Goal: Task Accomplishment & Management: Manage account settings

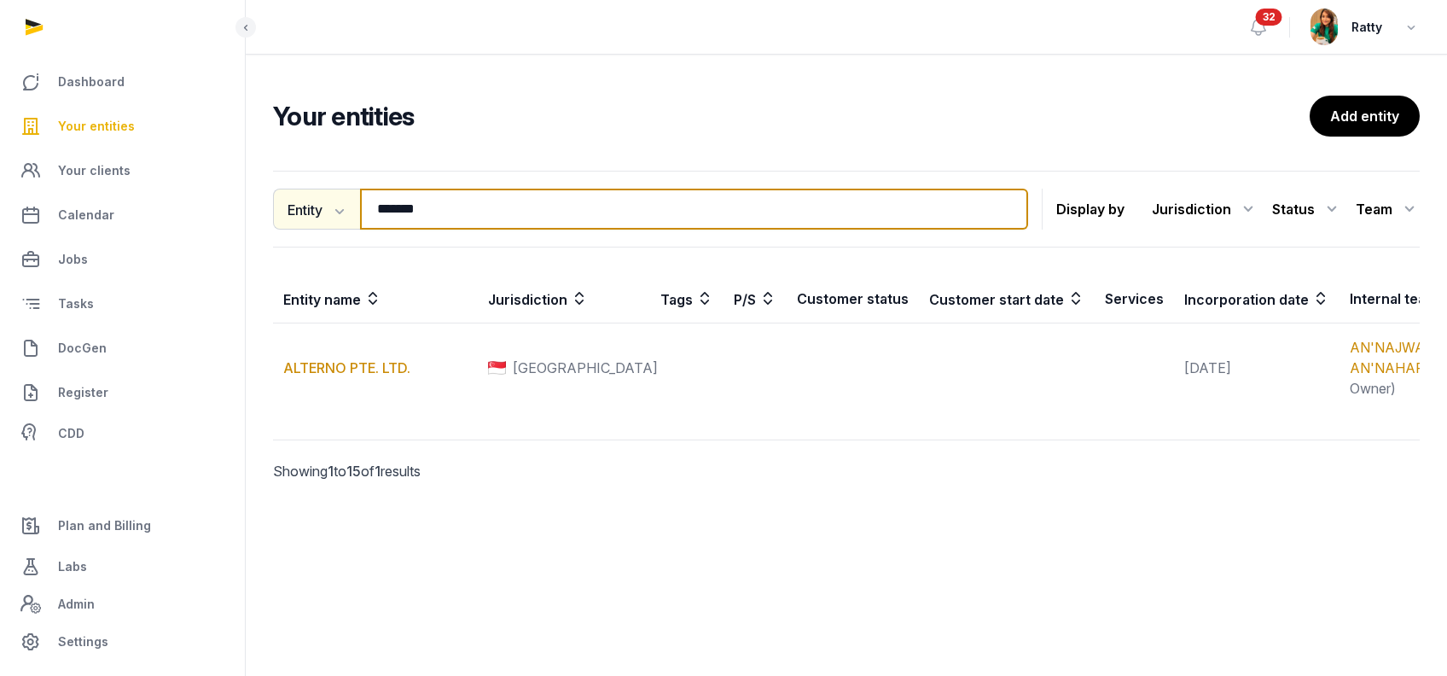
drag, startPoint x: 433, startPoint y: 212, endPoint x: 288, endPoint y: 212, distance: 145.0
click at [288, 212] on div "Entity Entity People Tags Services ******* Search" at bounding box center [650, 209] width 755 height 41
paste input "*******"
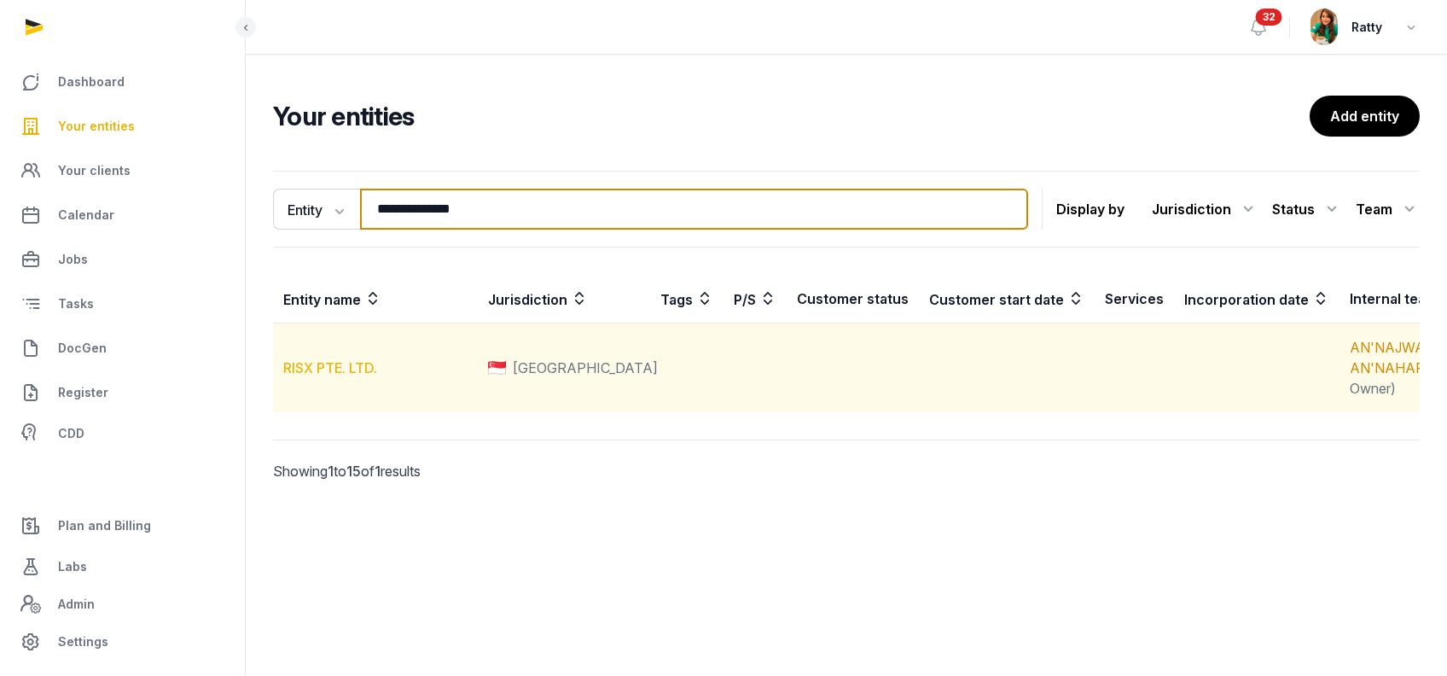
type input "**********"
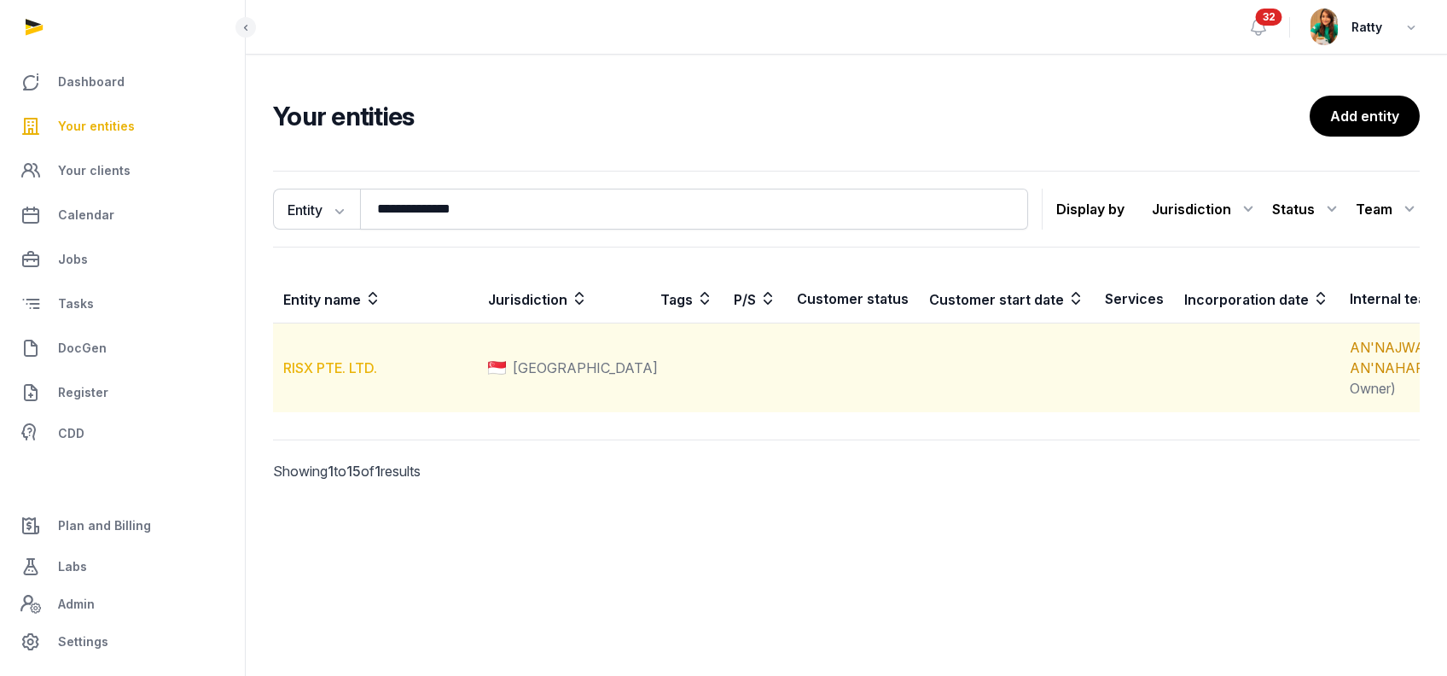
click at [321, 376] on link "RISX PTE. LTD." at bounding box center [330, 367] width 94 height 17
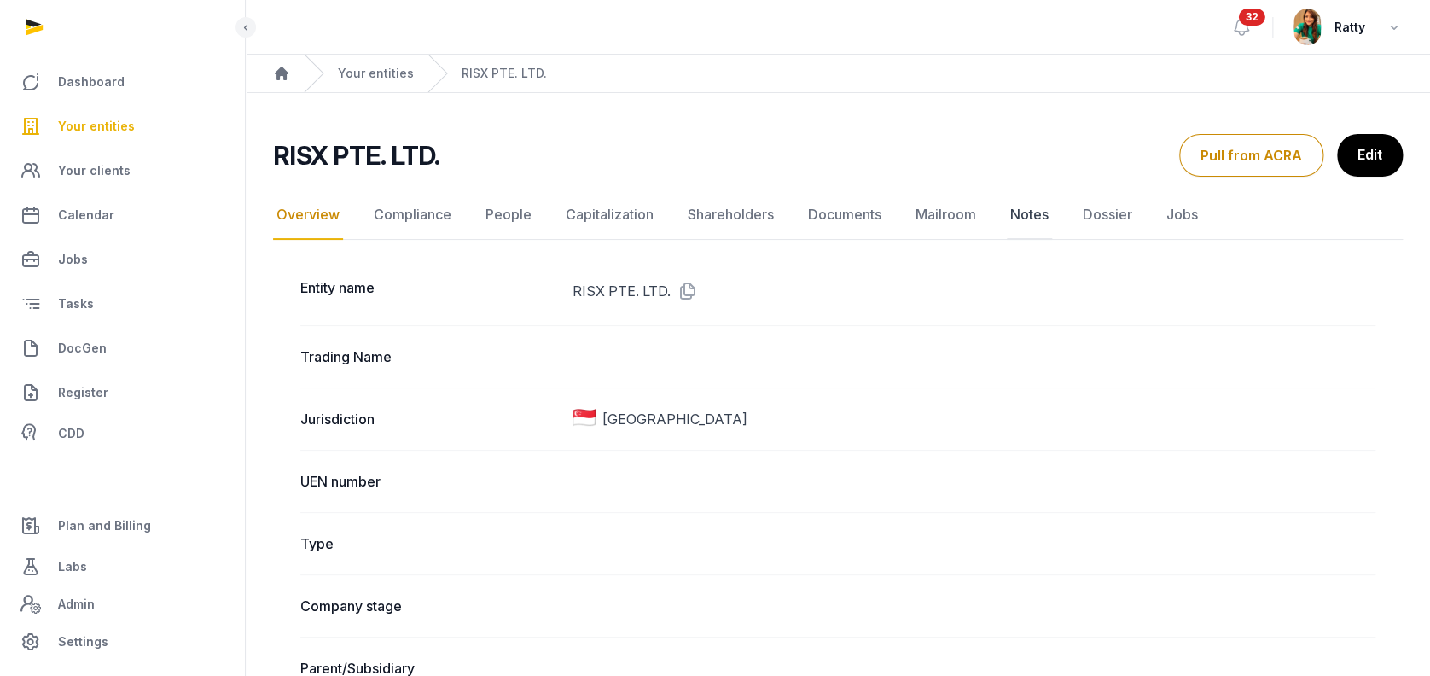
click at [1031, 209] on link "Notes" at bounding box center [1029, 214] width 45 height 49
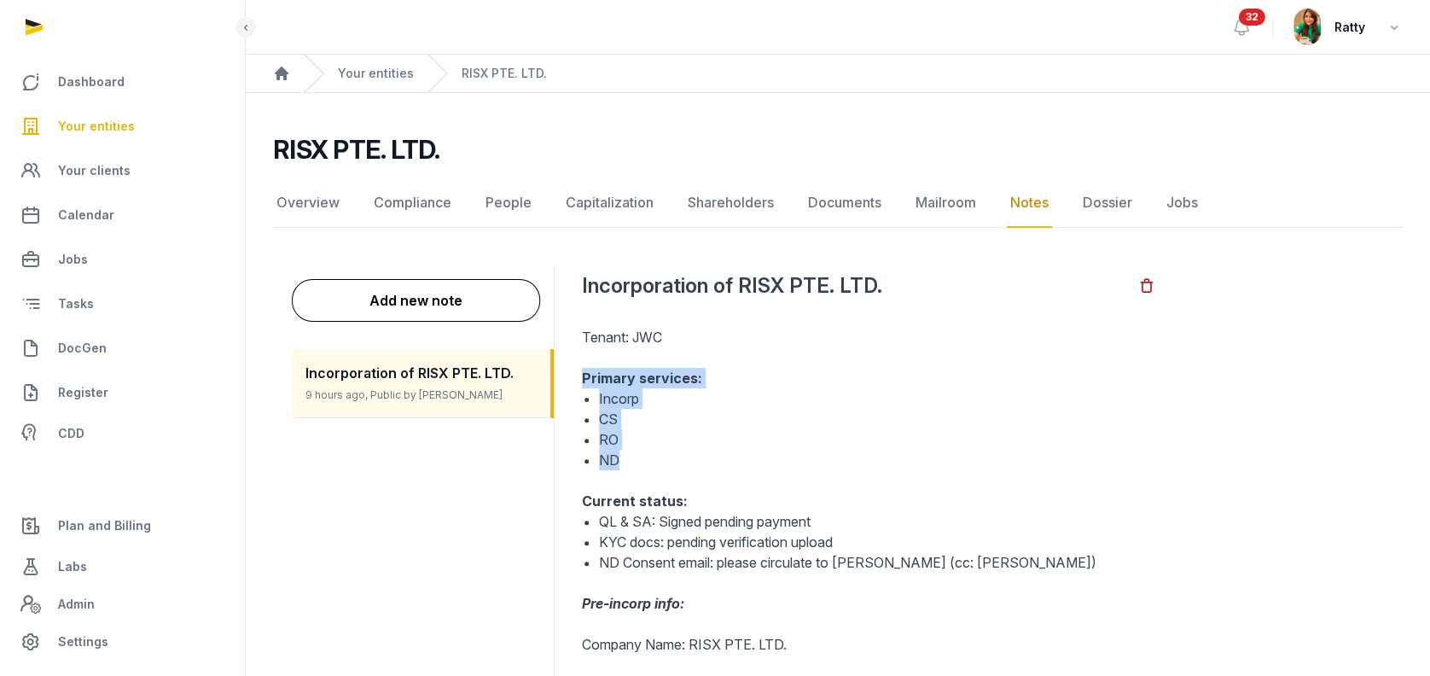
drag, startPoint x: 582, startPoint y: 373, endPoint x: 638, endPoint y: 455, distance: 99.4
drag, startPoint x: 638, startPoint y: 455, endPoint x: 958, endPoint y: 415, distance: 322.4
click at [958, 415] on li "CS" at bounding box center [877, 419] width 556 height 20
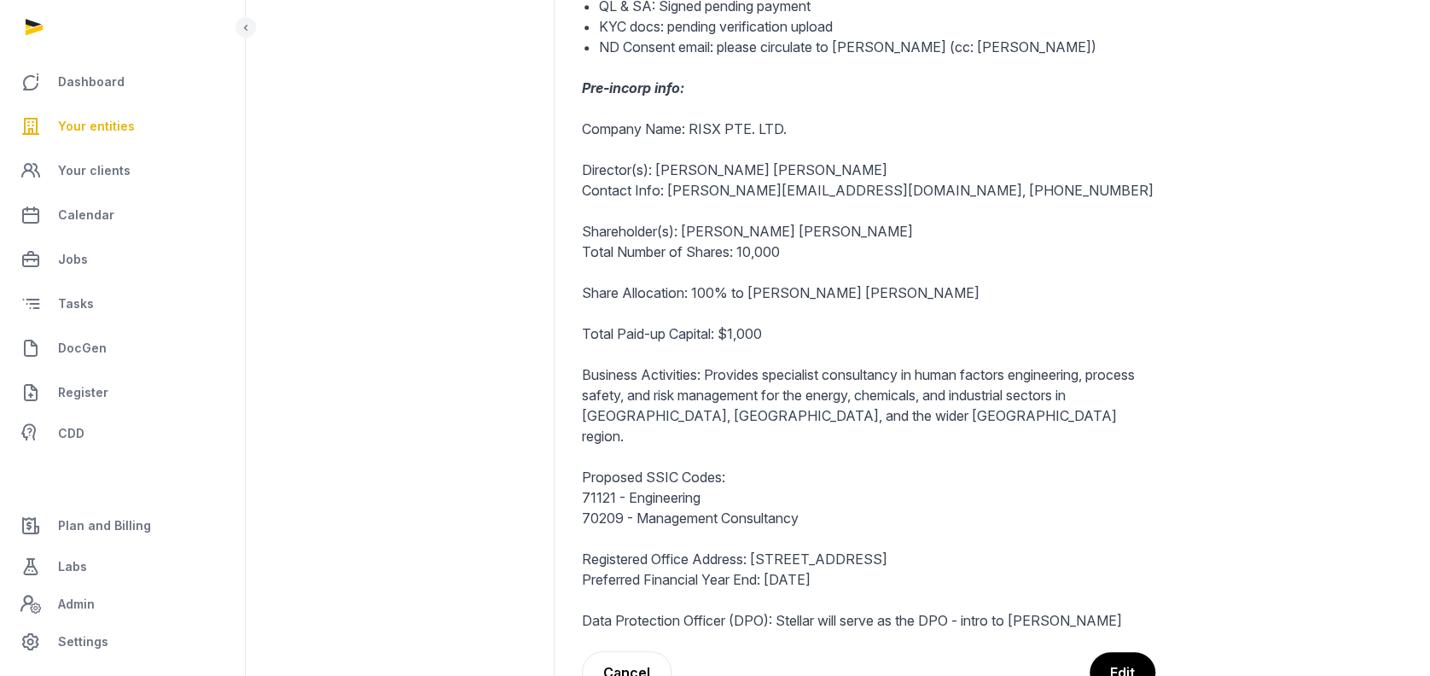
scroll to position [566, 0]
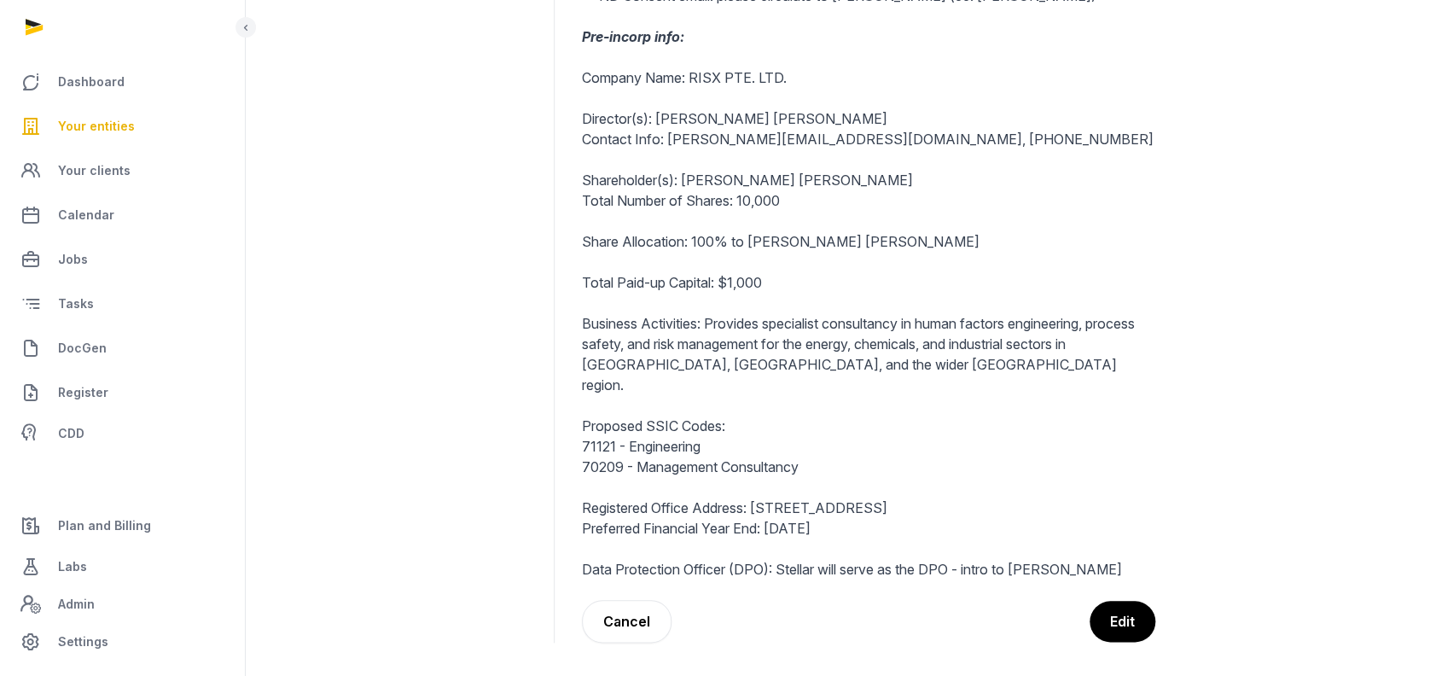
drag, startPoint x: 582, startPoint y: 546, endPoint x: 1280, endPoint y: 546, distance: 697.9
click at [1280, 546] on dd "Back Incorporation of RISX PTE. LTD. Tenant: JWC Primary services: Incorp CS RO…" at bounding box center [976, 171] width 816 height 944
copy p "Data Protection Officer (DPO): Stellar will serve as the DPO - intro to [PERSON…"
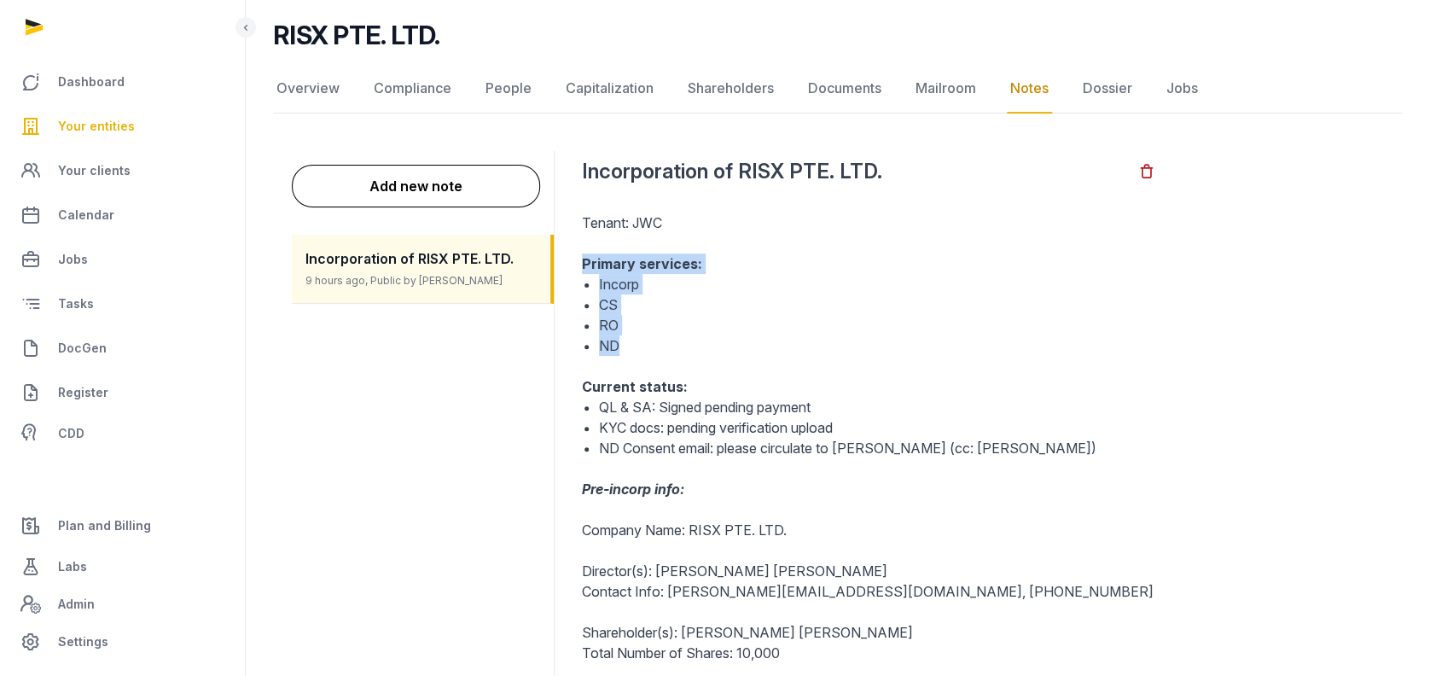
scroll to position [0, 0]
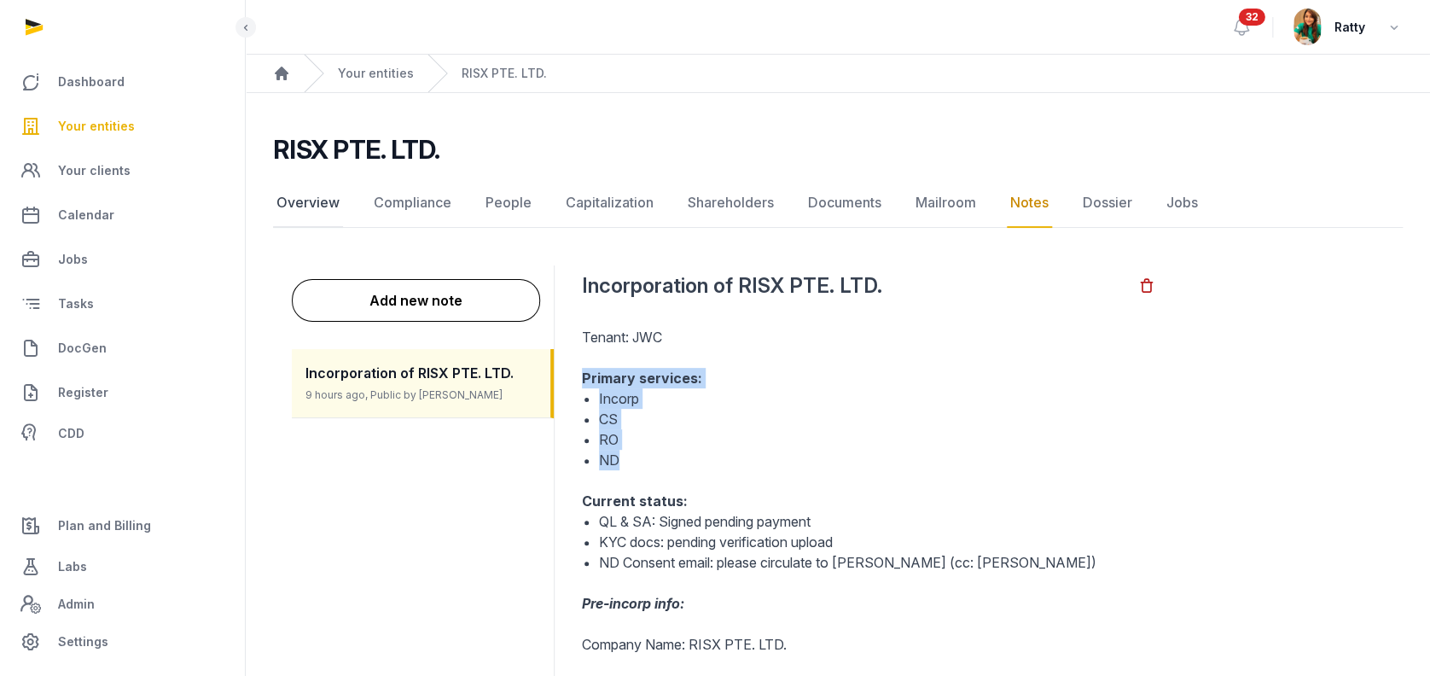
click at [288, 200] on link "Overview" at bounding box center [308, 202] width 70 height 49
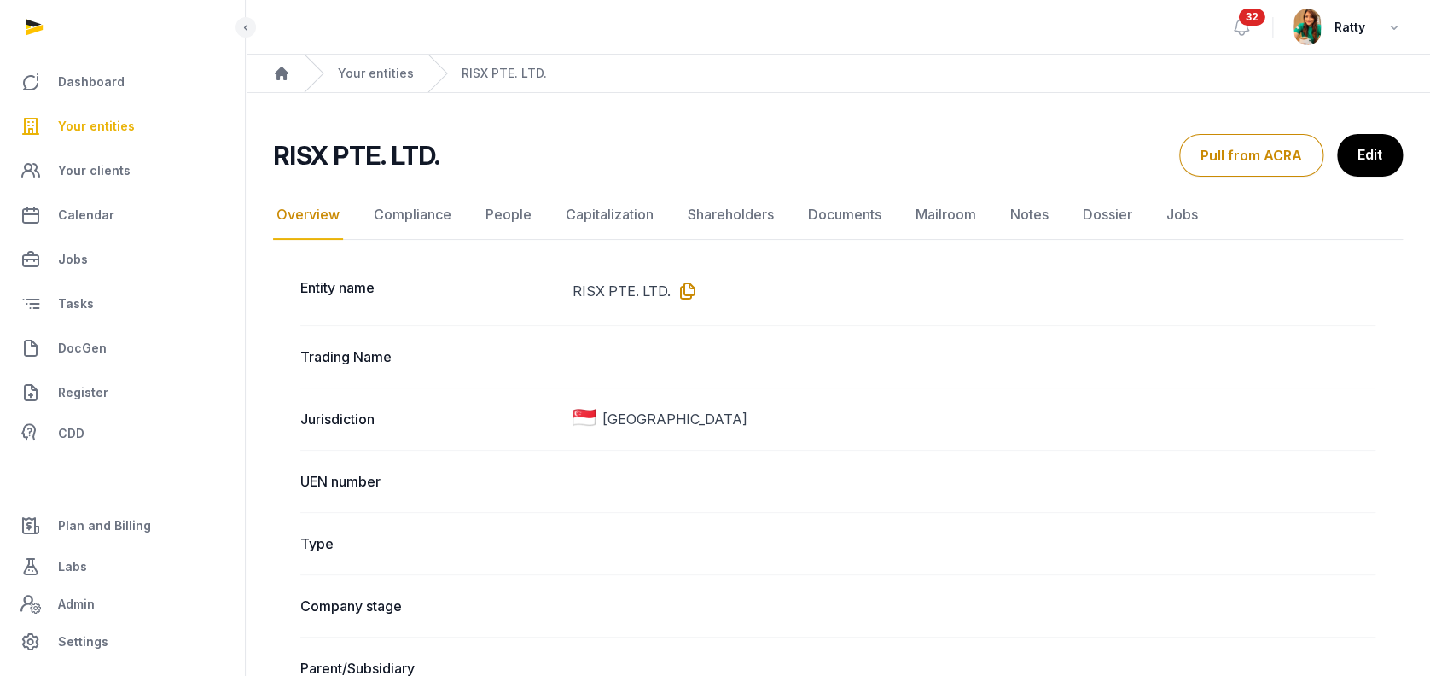
click at [688, 295] on icon at bounding box center [684, 290] width 27 height 27
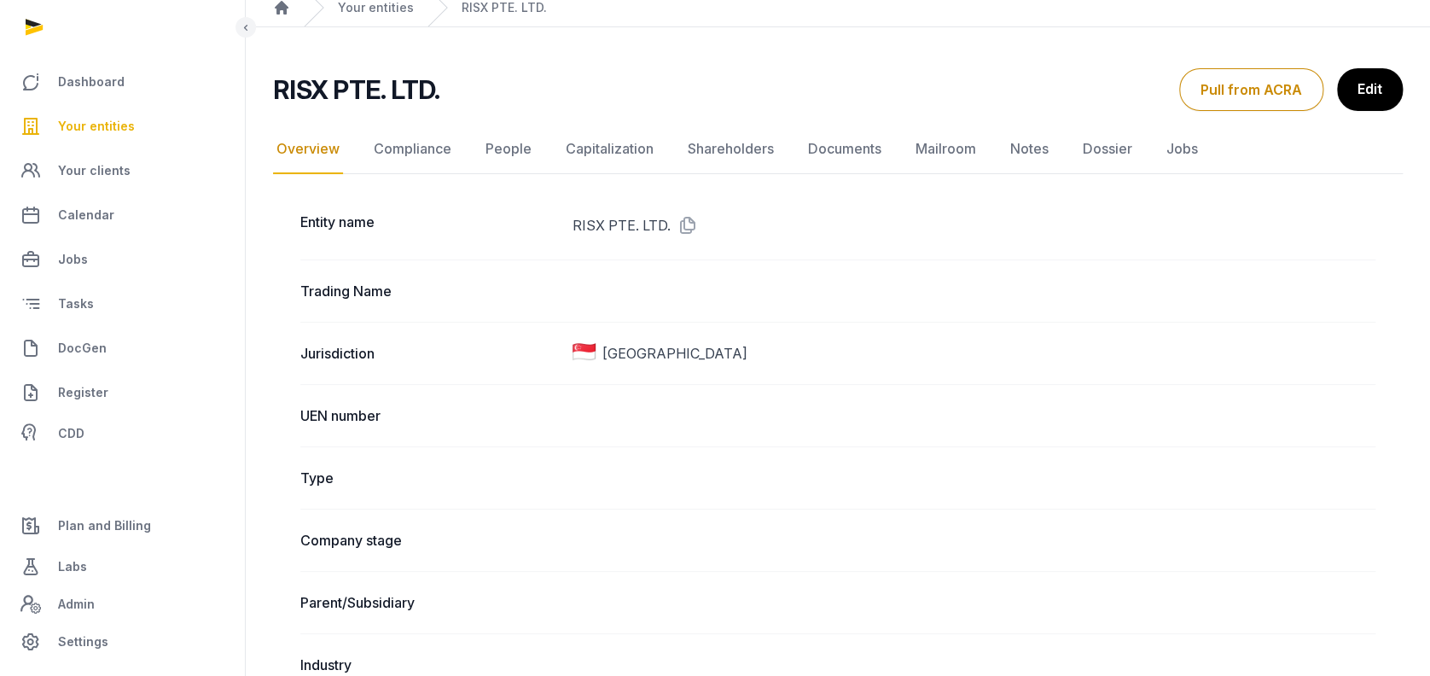
scroll to position [113, 0]
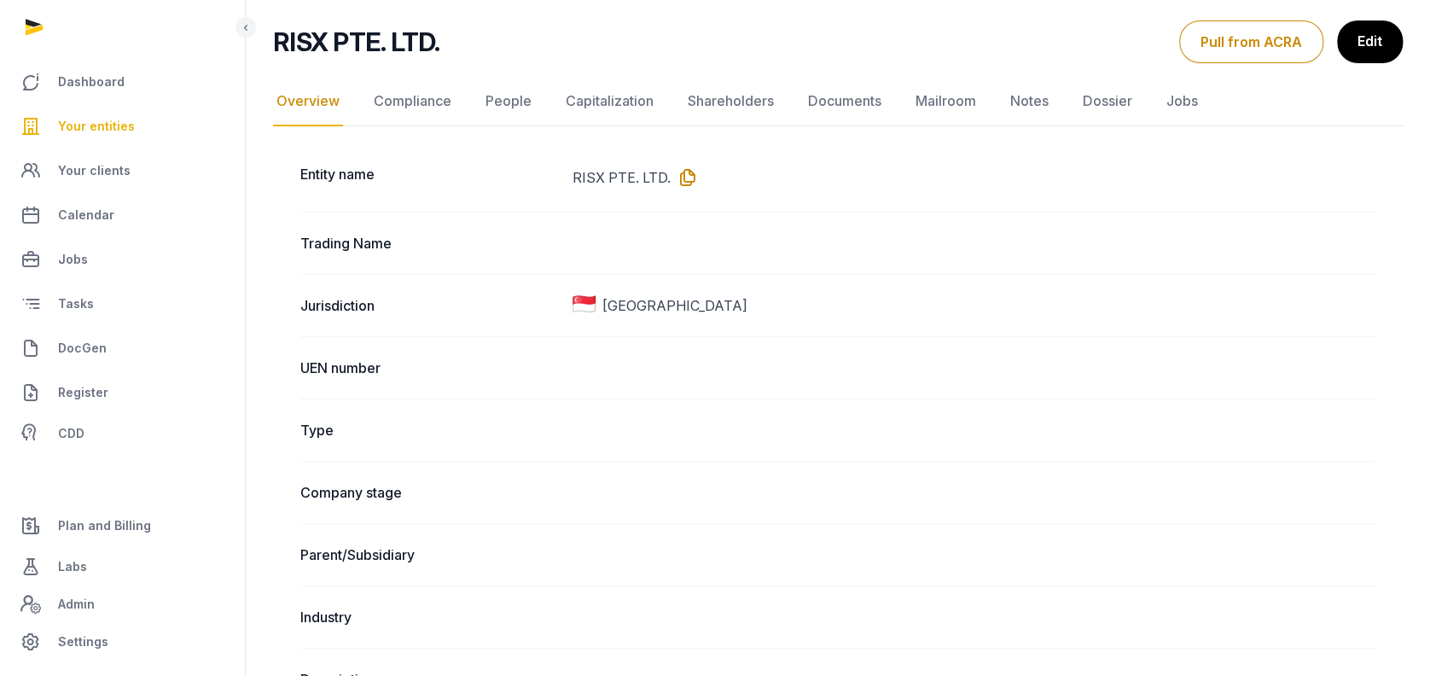
click at [683, 177] on icon at bounding box center [684, 177] width 27 height 27
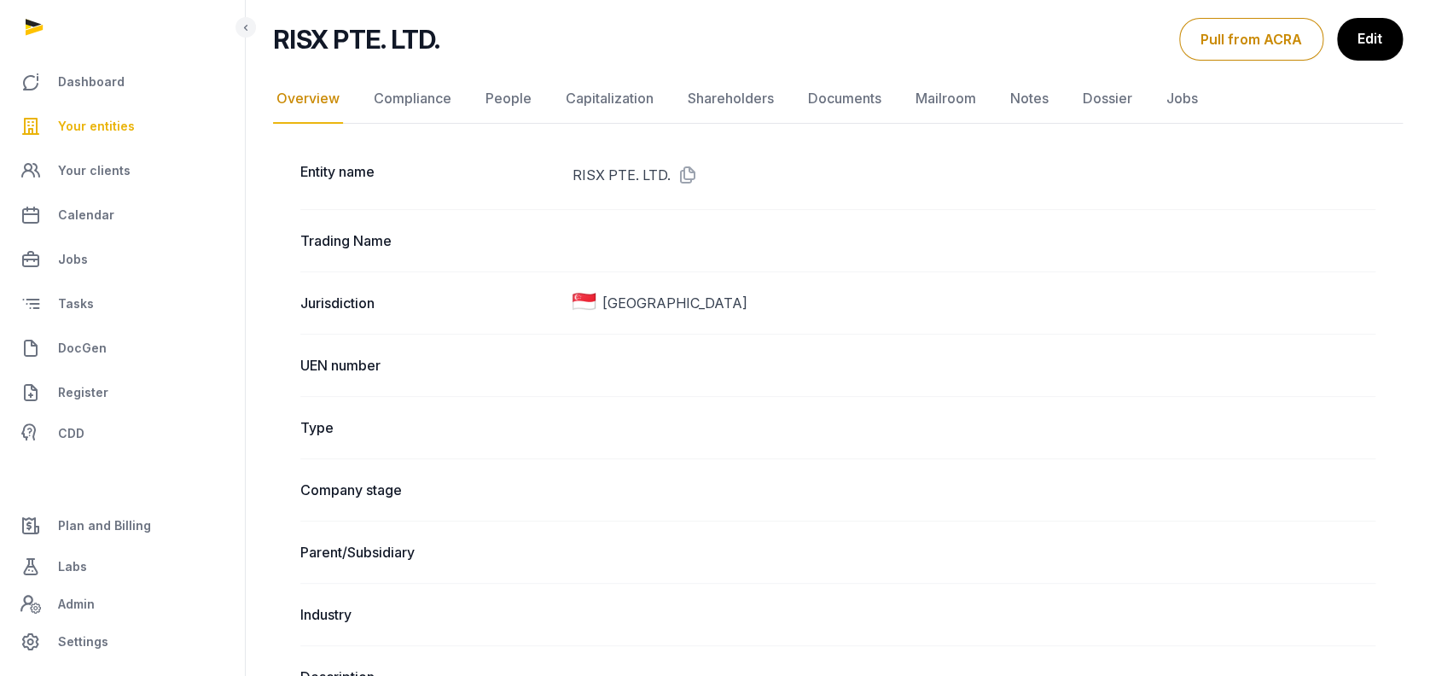
scroll to position [0, 0]
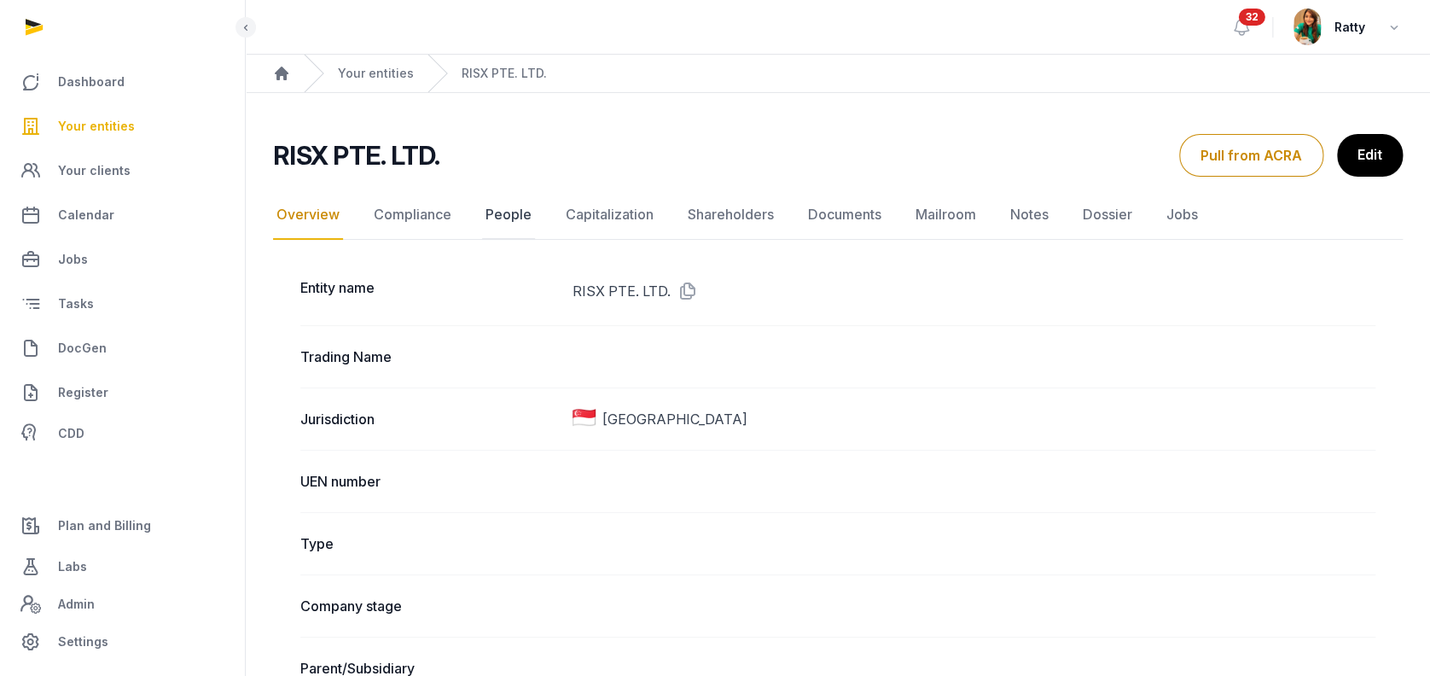
click at [516, 220] on link "People" at bounding box center [508, 214] width 53 height 49
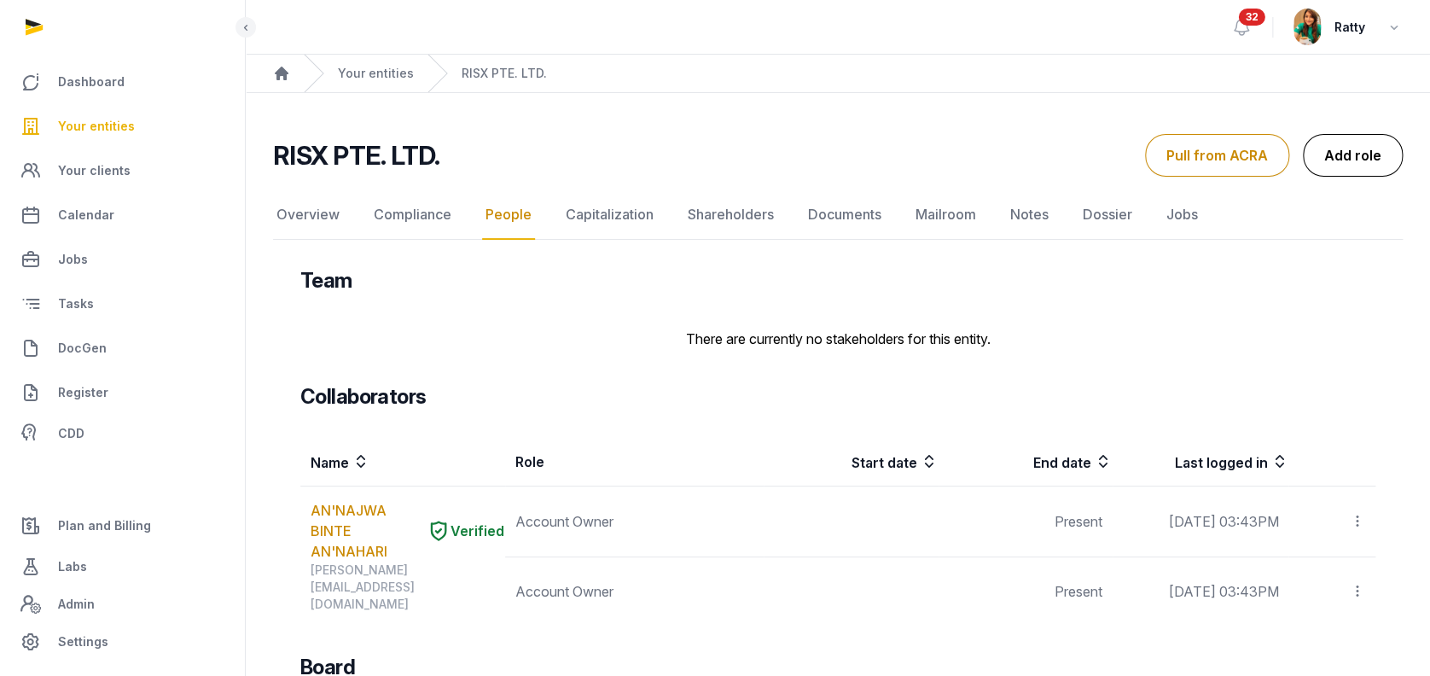
click at [1357, 145] on link "Add role" at bounding box center [1353, 155] width 100 height 43
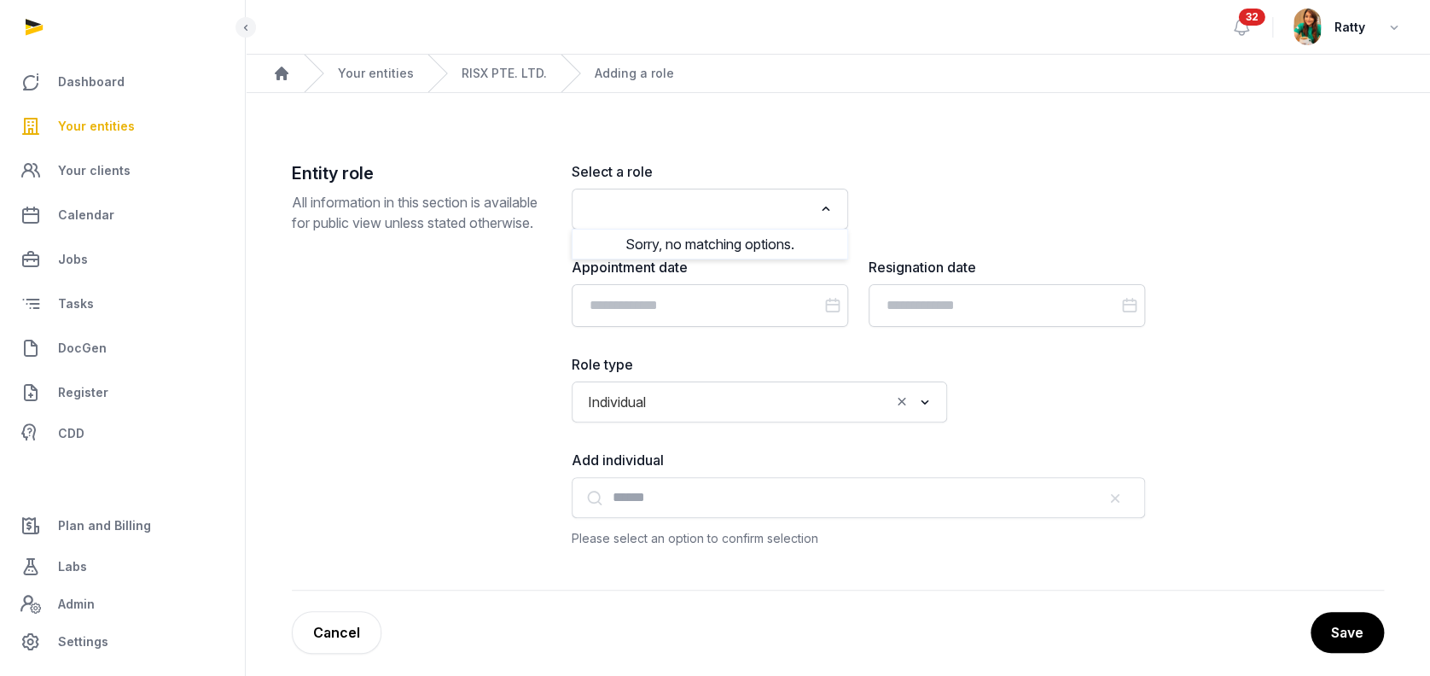
click at [735, 214] on input "Search for option" at bounding box center [697, 209] width 231 height 24
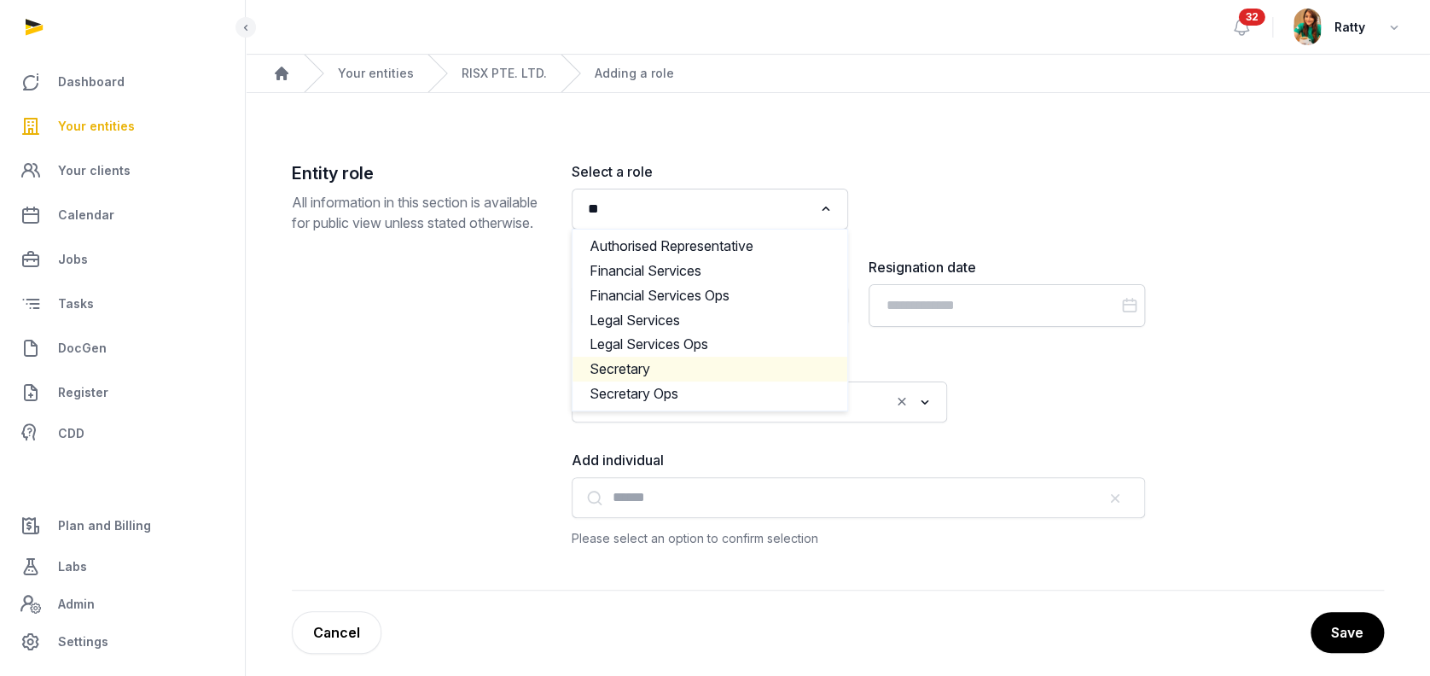
click at [655, 363] on li "Secretary" at bounding box center [709, 369] width 275 height 25
type input "**"
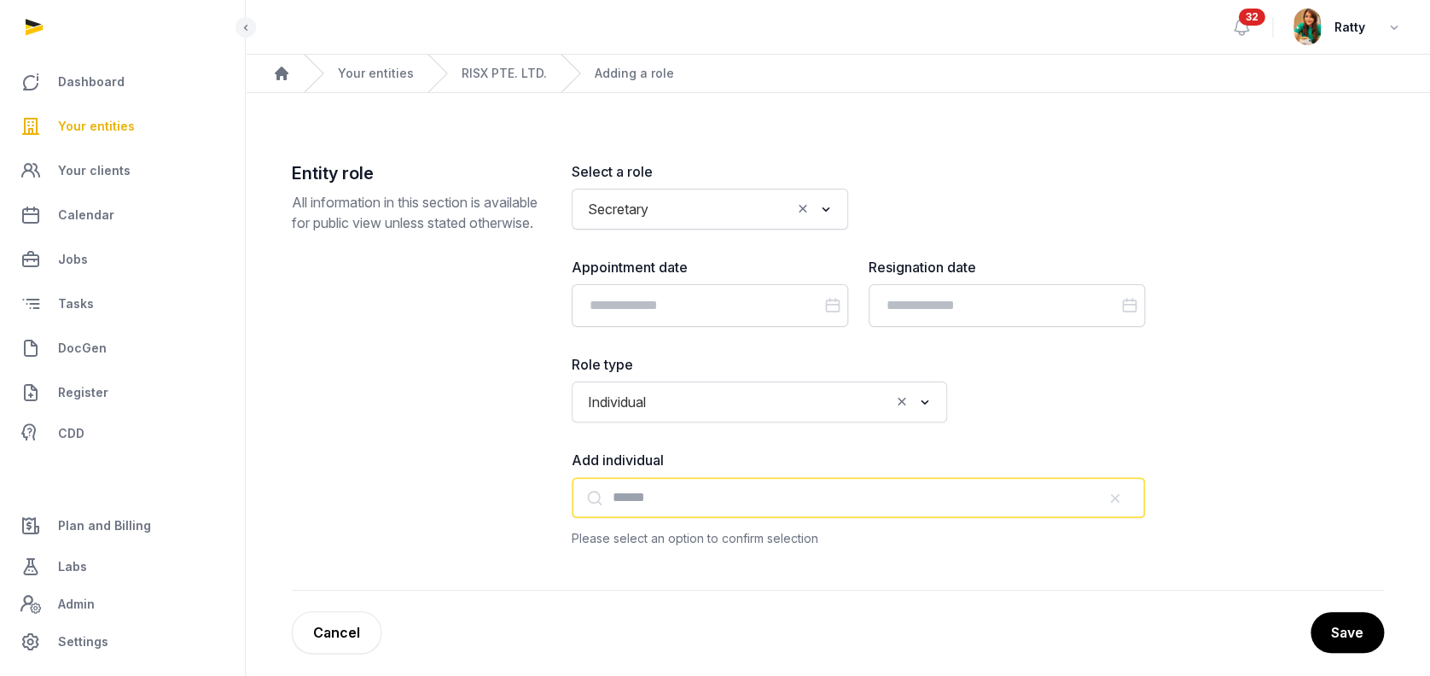
click at [625, 503] on input "text" at bounding box center [858, 497] width 573 height 41
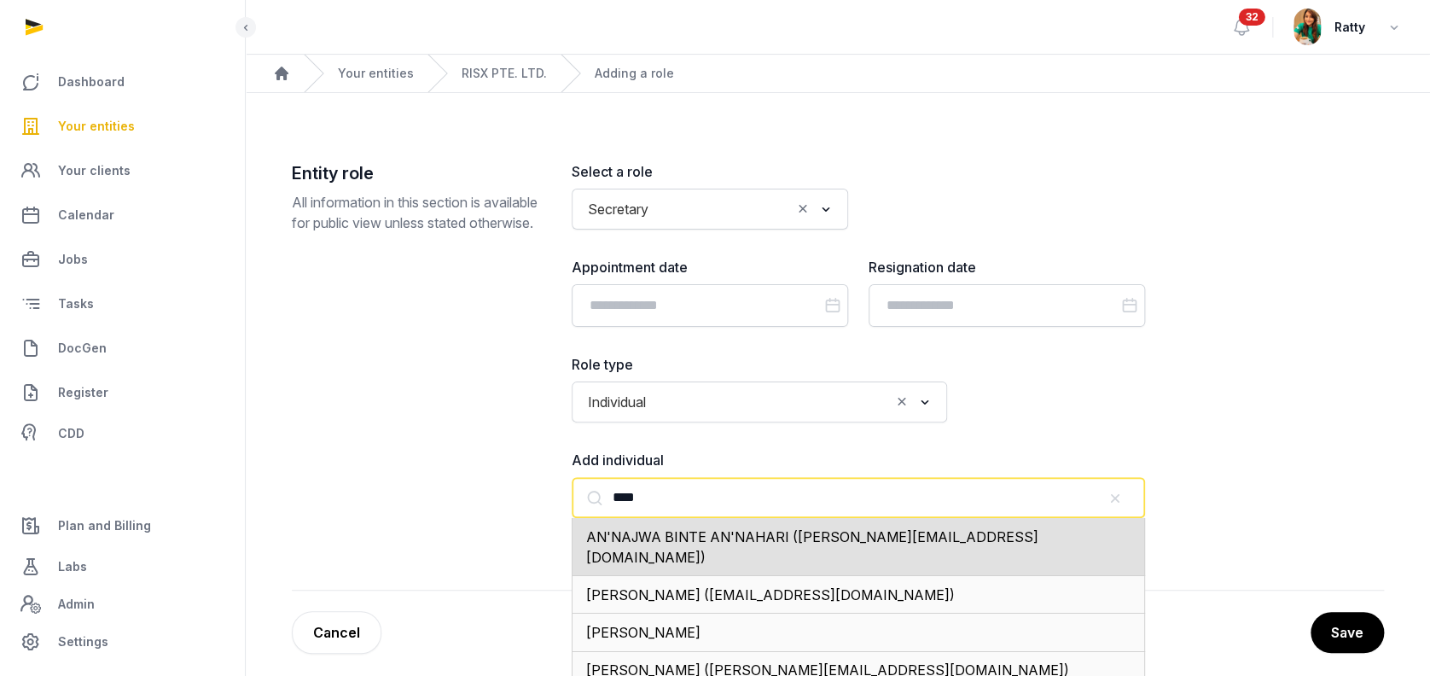
click at [662, 537] on span "AN'NAJWA BINTE AN'NAHARI ([PERSON_NAME][EMAIL_ADDRESS][DOMAIN_NAME])" at bounding box center [812, 547] width 452 height 38
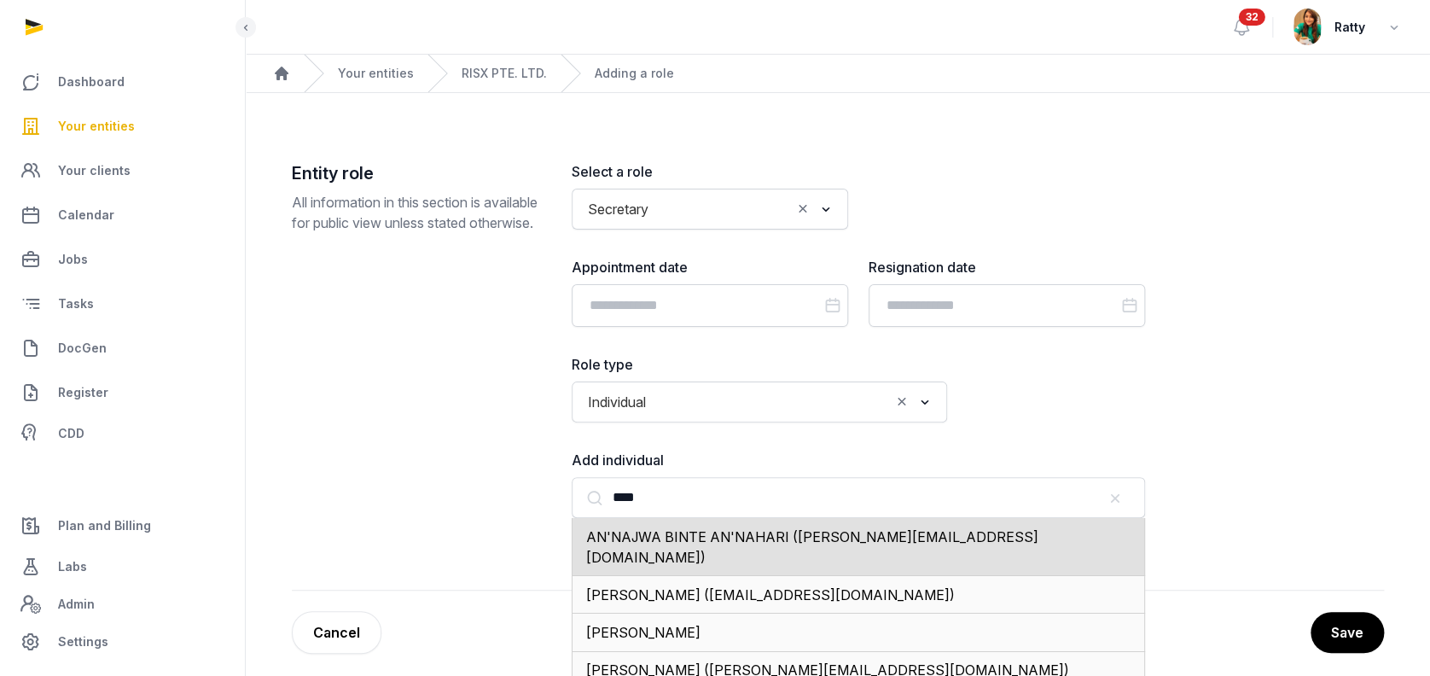
type input "**********"
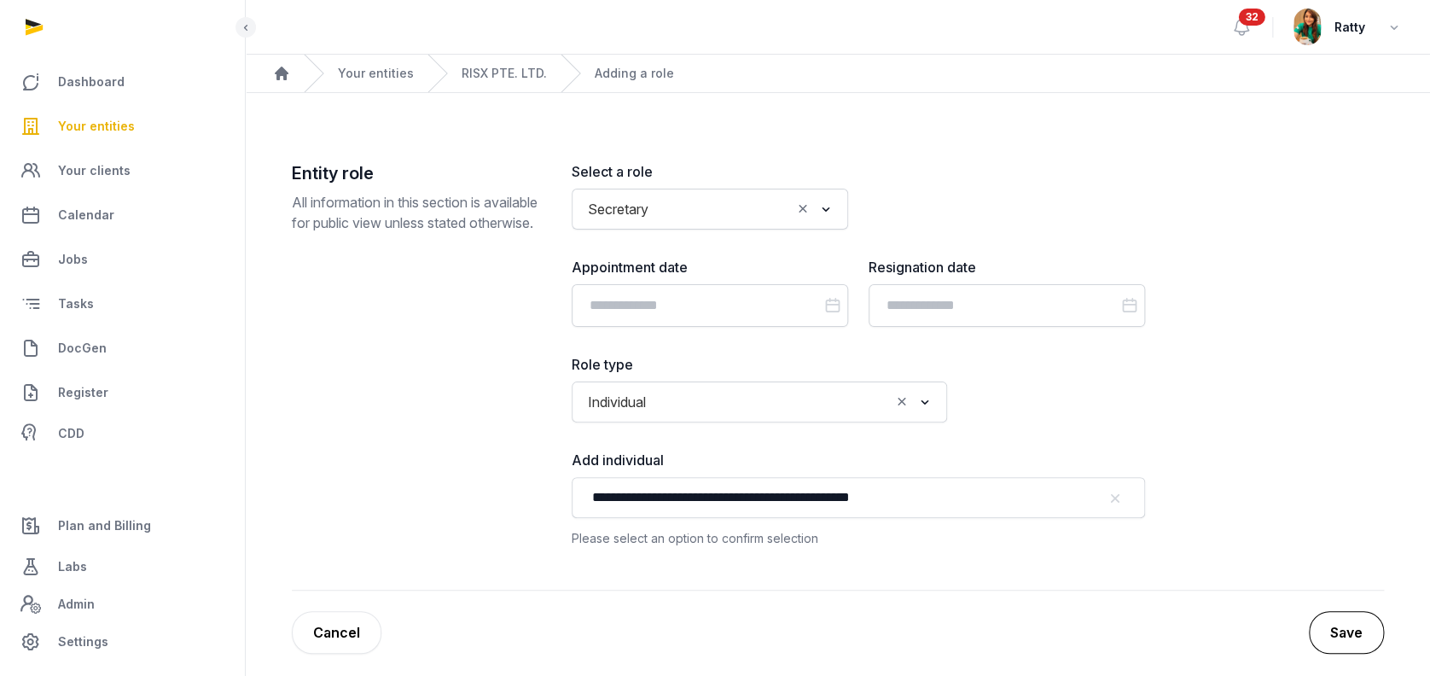
click at [1339, 628] on button "Save" at bounding box center [1346, 632] width 75 height 43
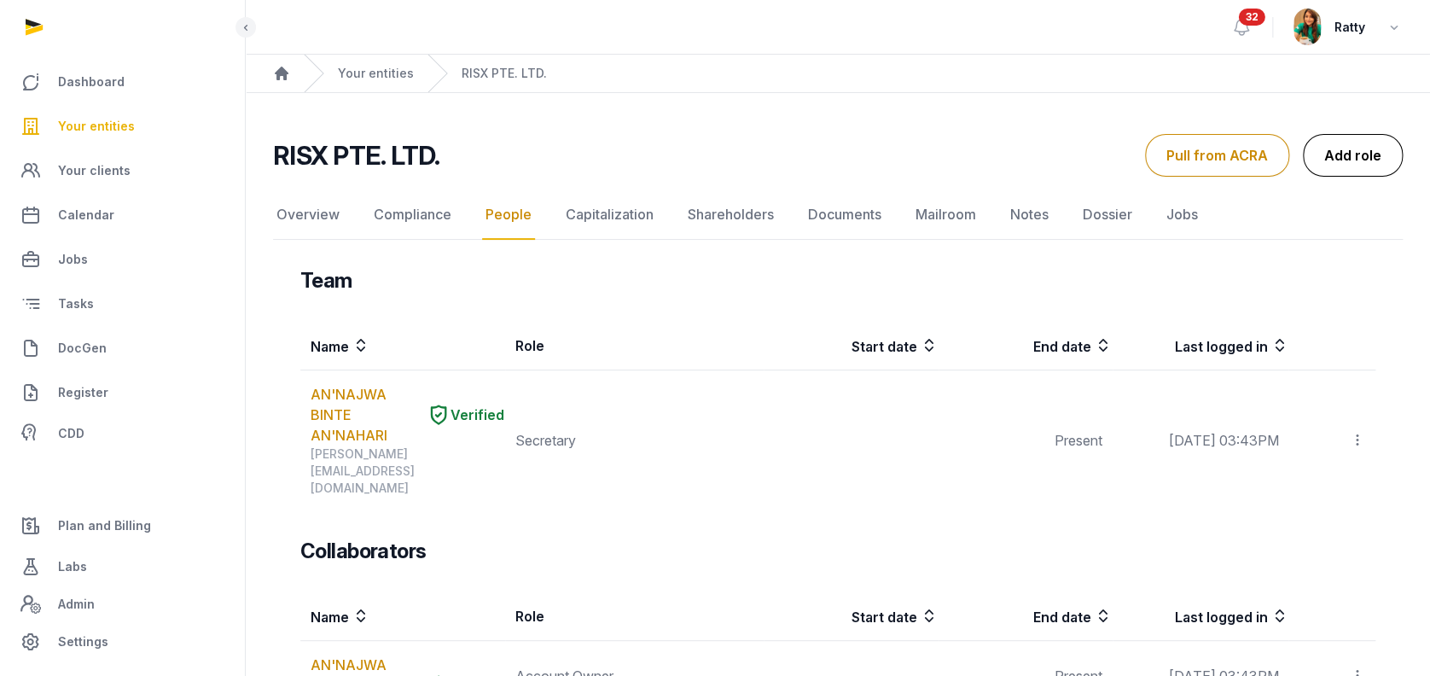
click at [1341, 150] on link "Add role" at bounding box center [1353, 155] width 100 height 43
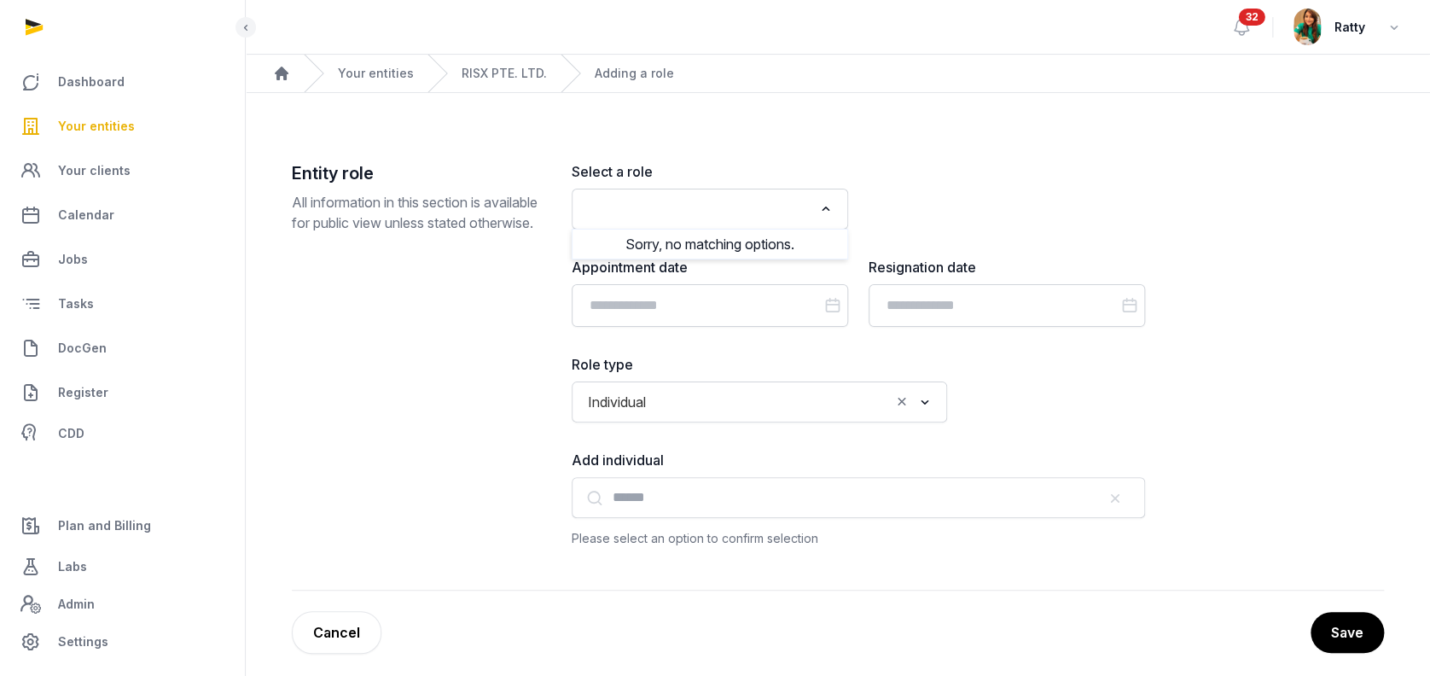
click at [771, 204] on input "Search for option" at bounding box center [697, 209] width 231 height 24
click at [662, 243] on li "Secretary" at bounding box center [709, 246] width 275 height 25
type input "*****"
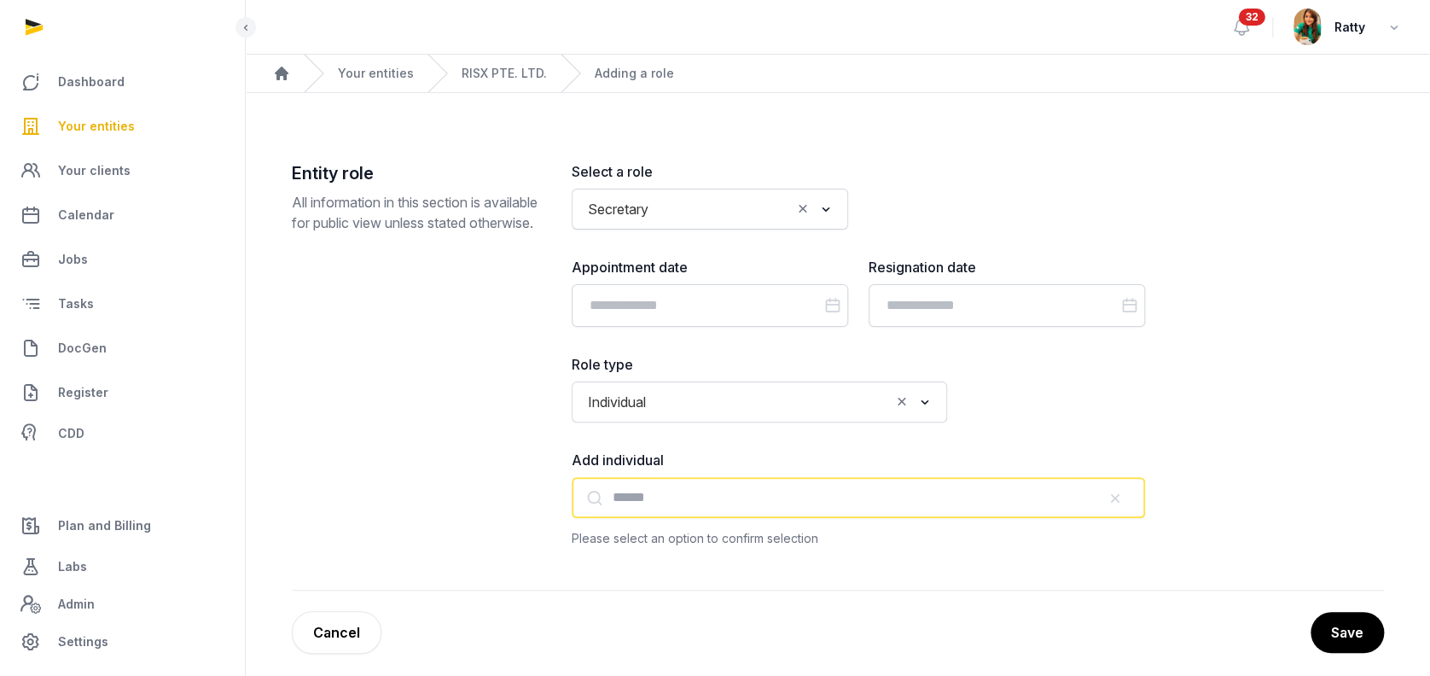
click at [627, 506] on input "text" at bounding box center [858, 497] width 573 height 41
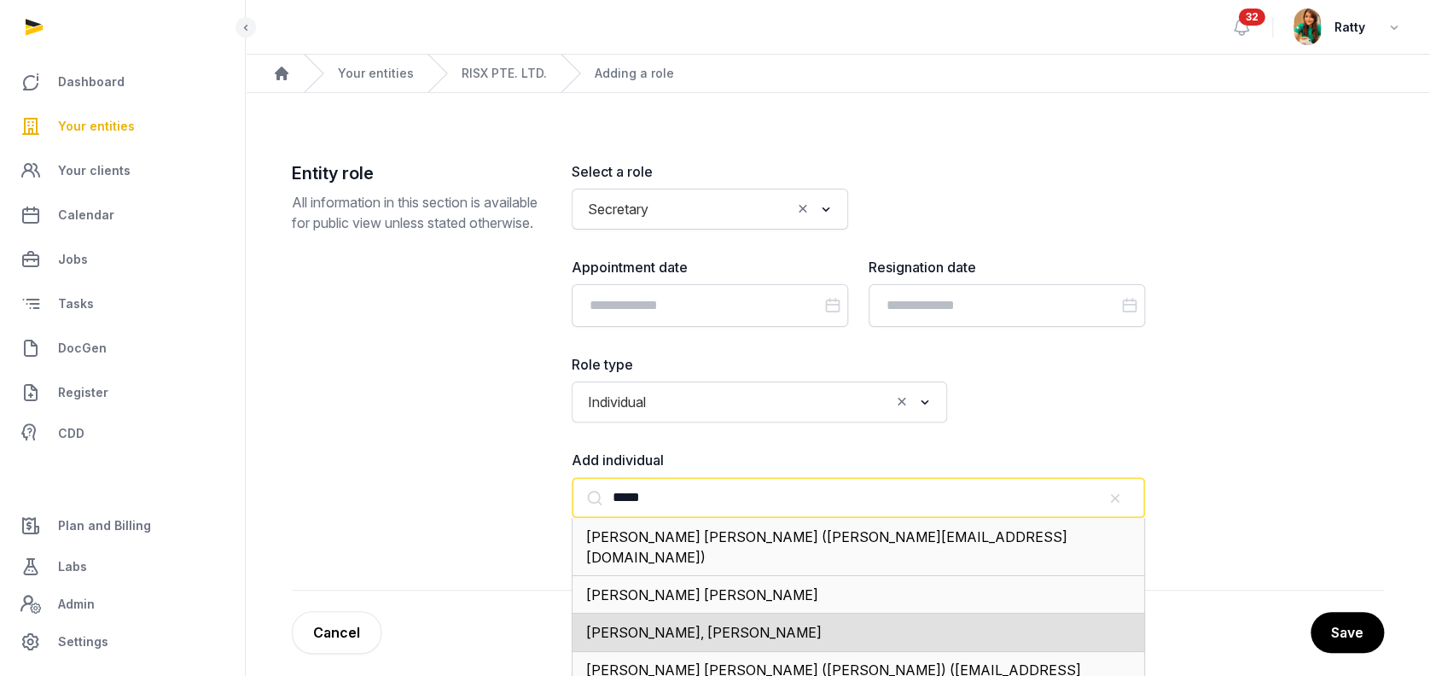
scroll to position [227, 0]
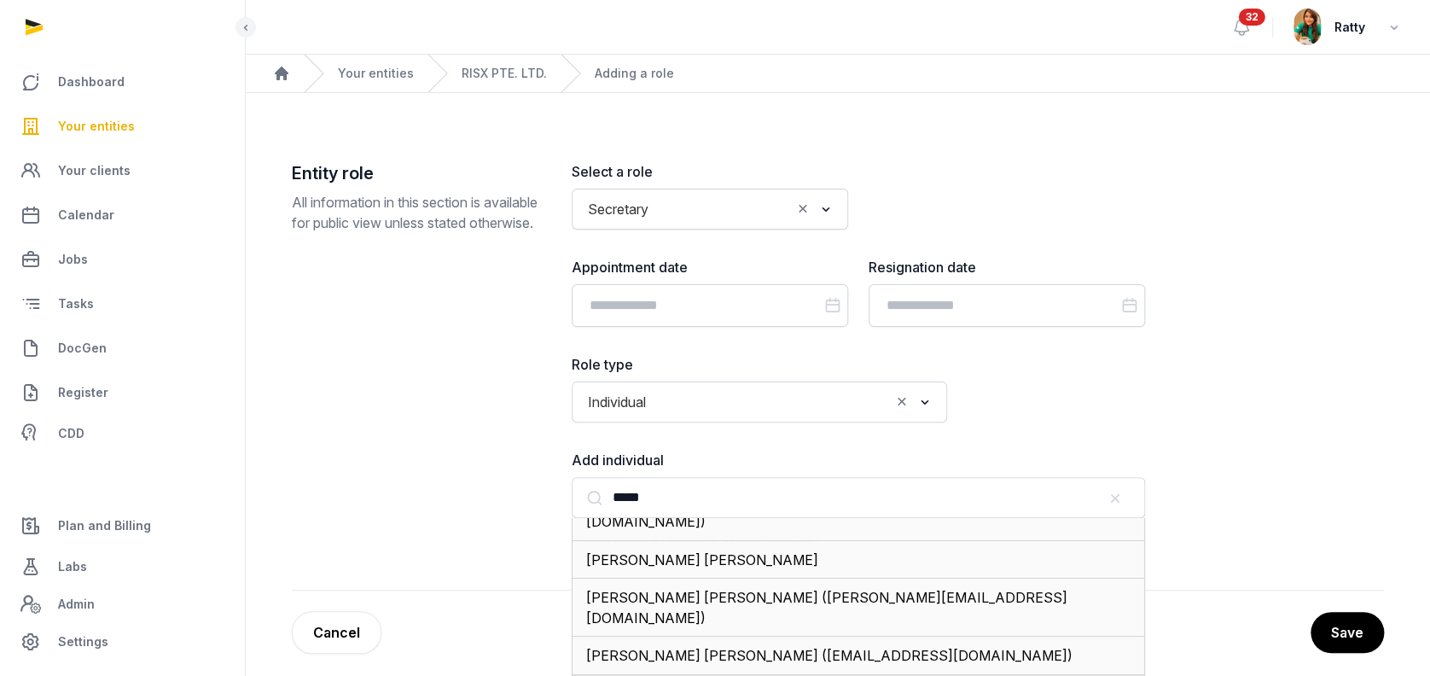
type input "**********"
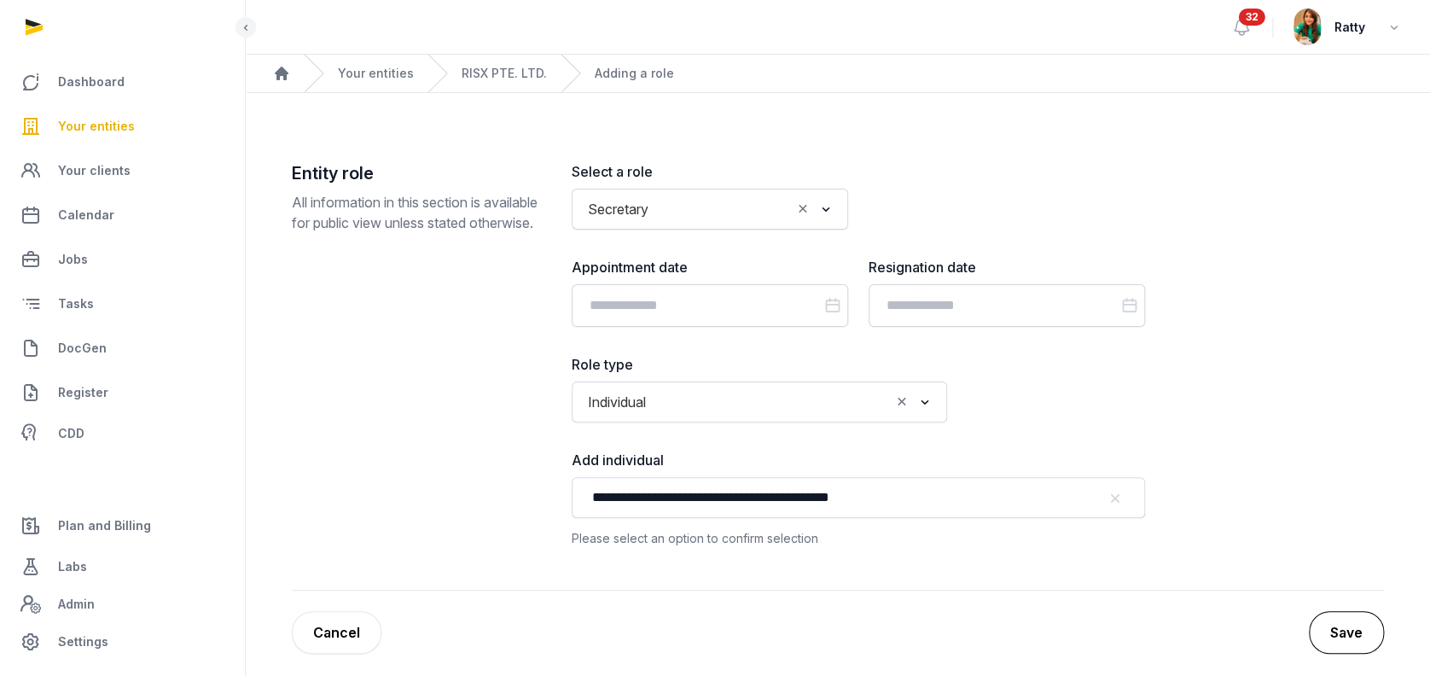
click at [1351, 638] on button "Save" at bounding box center [1346, 632] width 75 height 43
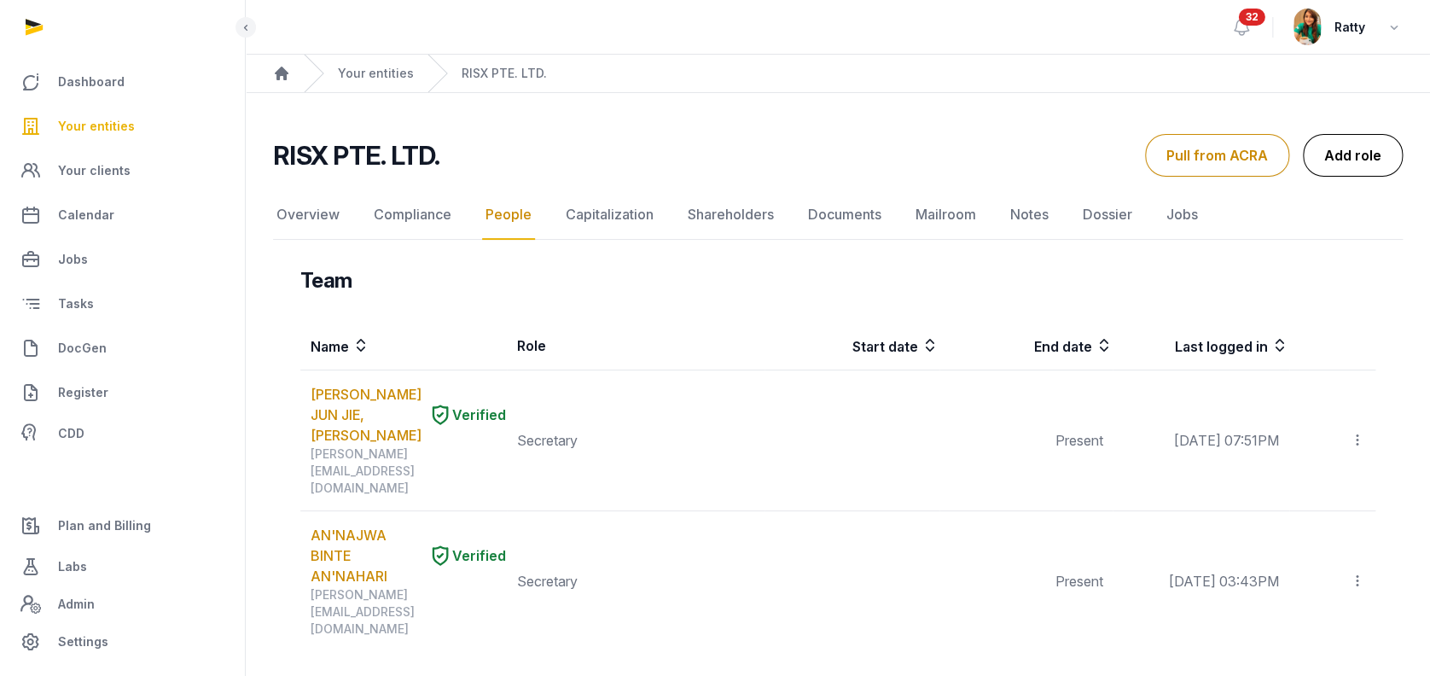
click at [1336, 154] on link "Add role" at bounding box center [1353, 155] width 100 height 43
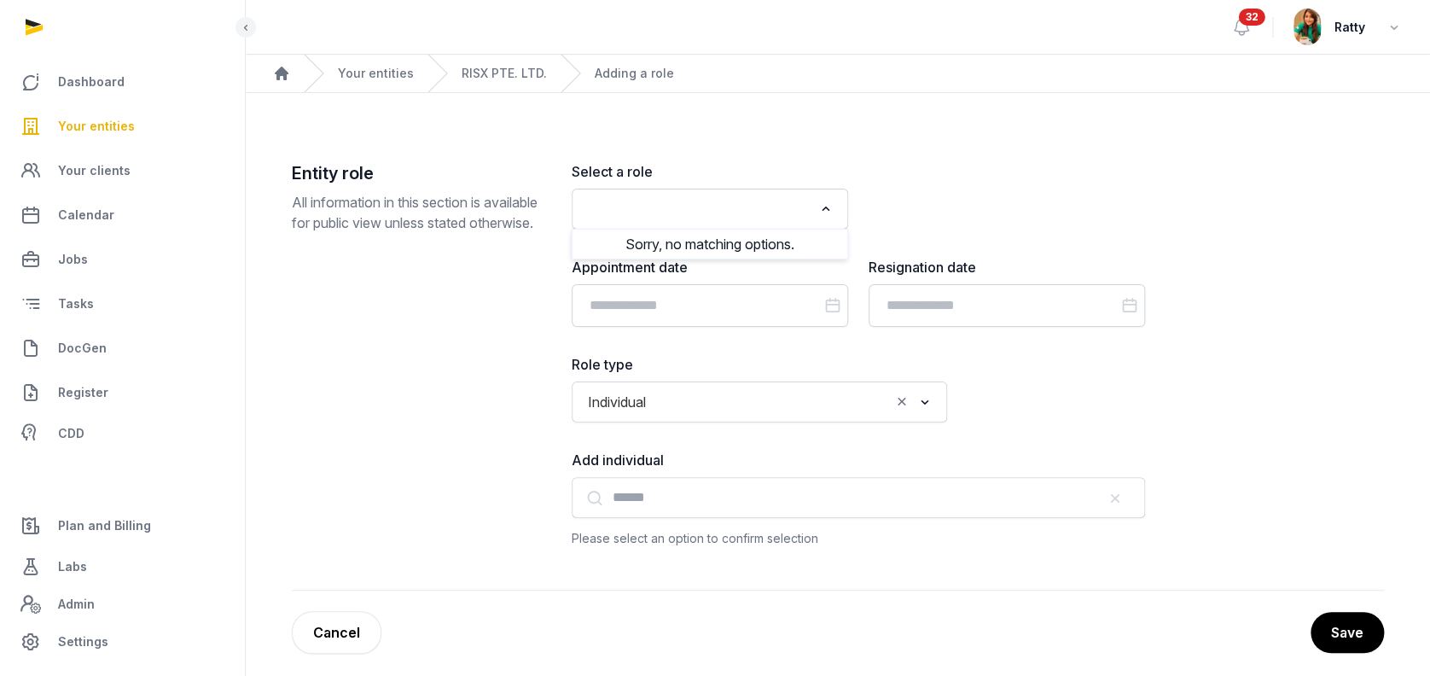
click at [769, 216] on input "Search for option" at bounding box center [697, 209] width 231 height 24
click at [689, 270] on li "Nominee Director" at bounding box center [709, 271] width 275 height 25
type input "*****"
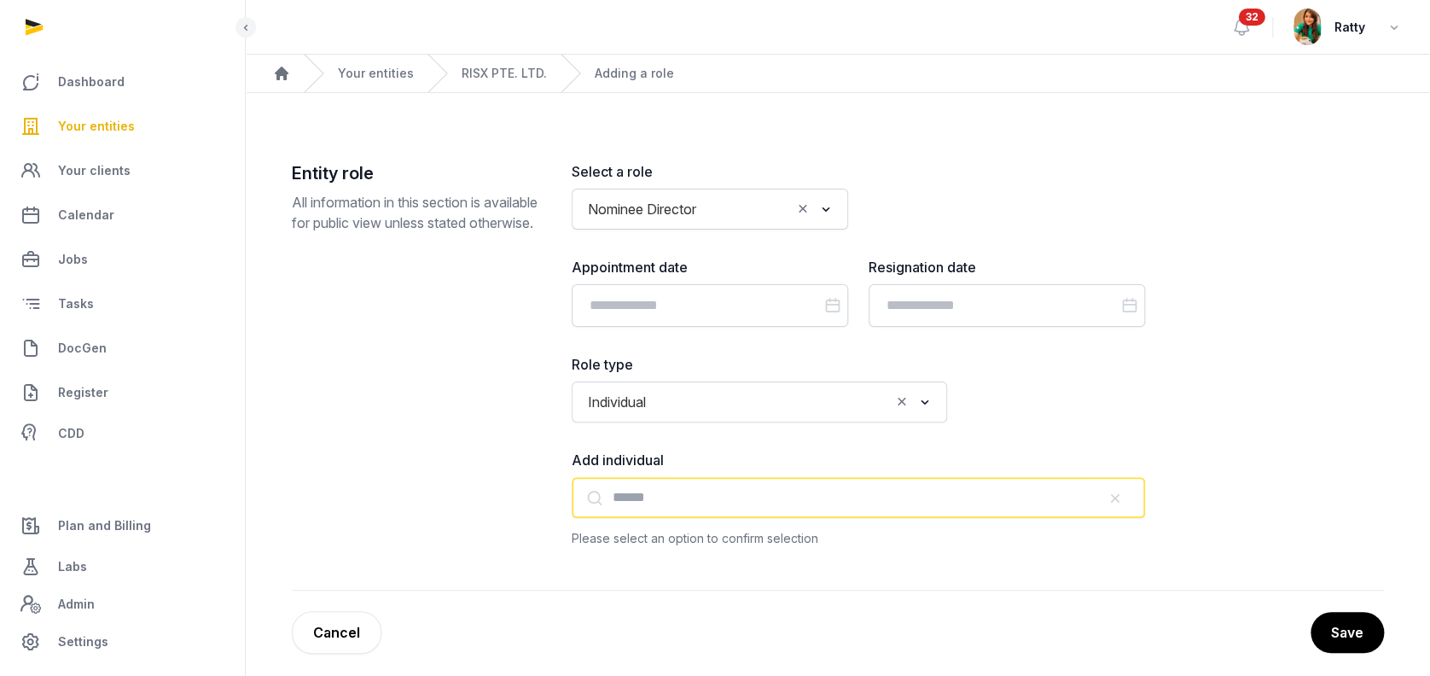
click at [628, 508] on input "text" at bounding box center [858, 497] width 573 height 41
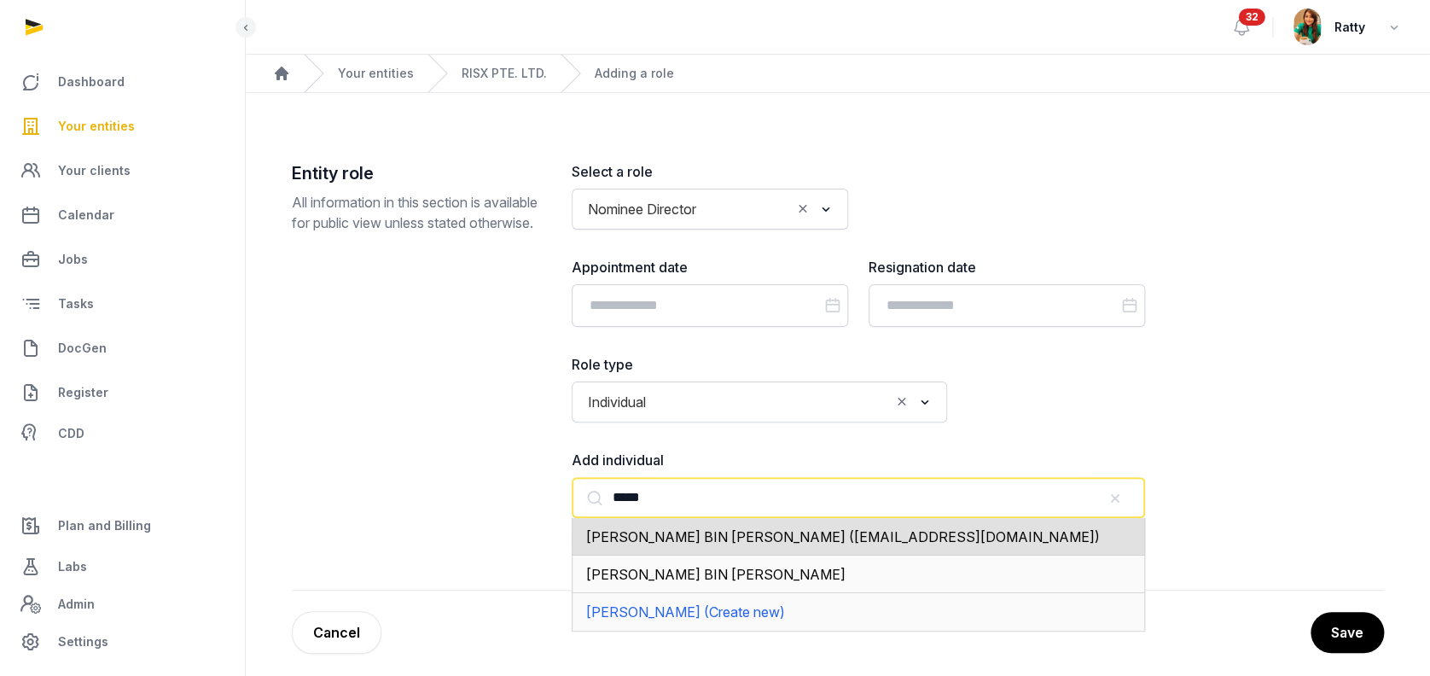
click at [727, 543] on span "[PERSON_NAME] BIN [PERSON_NAME] ([EMAIL_ADDRESS][DOMAIN_NAME])" at bounding box center [843, 536] width 514 height 17
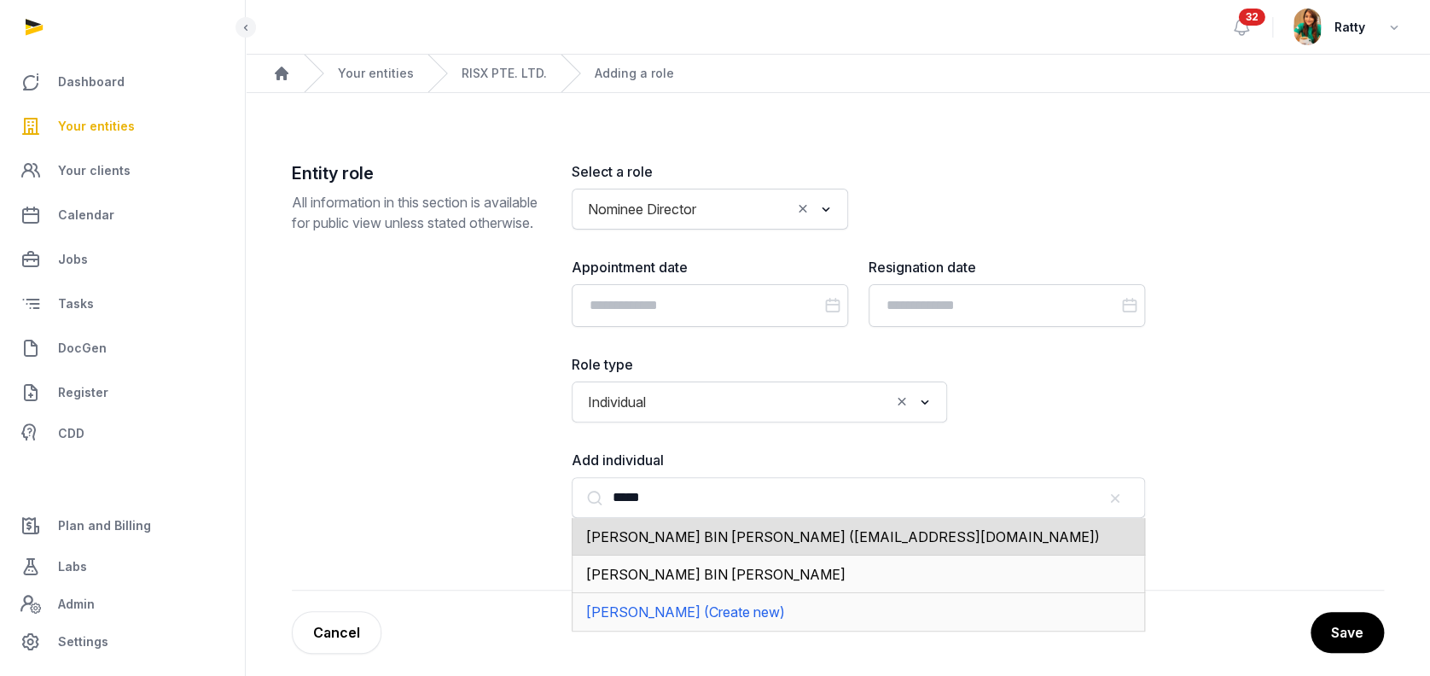
type input "**********"
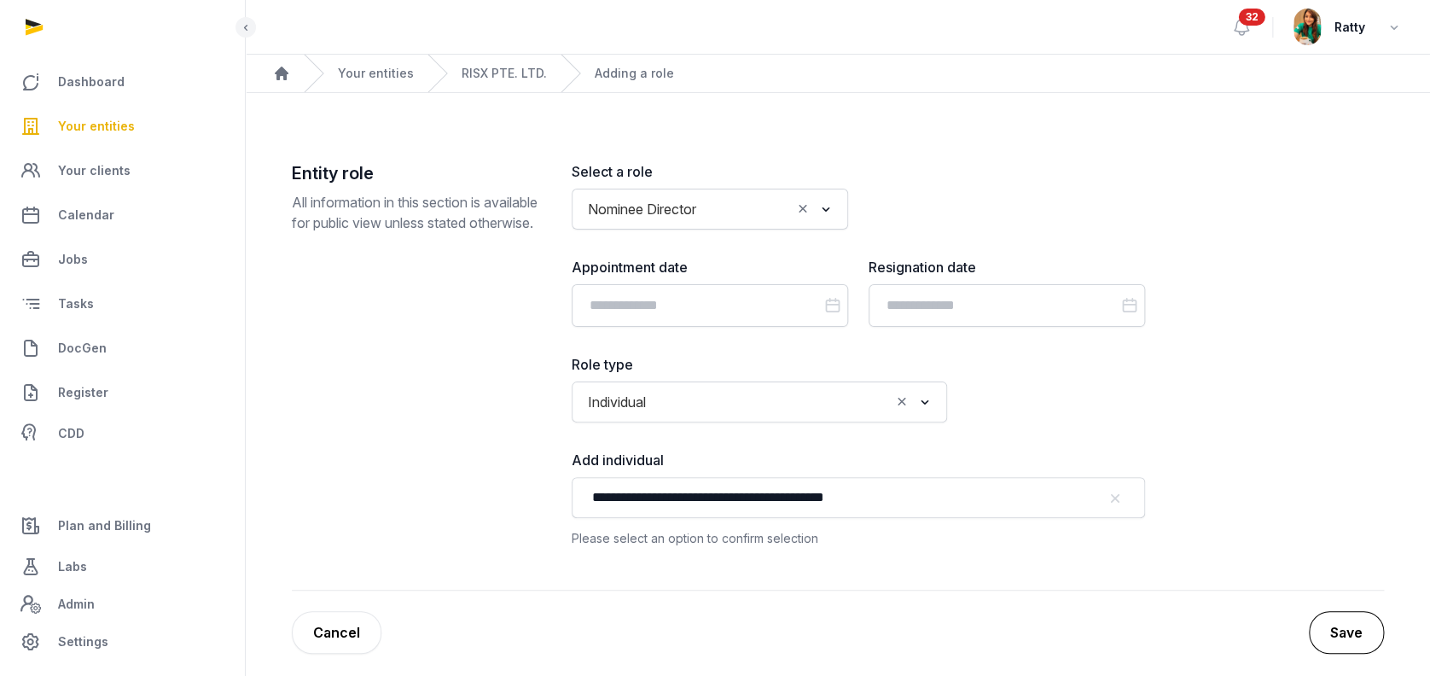
click at [1337, 634] on button "Save" at bounding box center [1346, 632] width 75 height 43
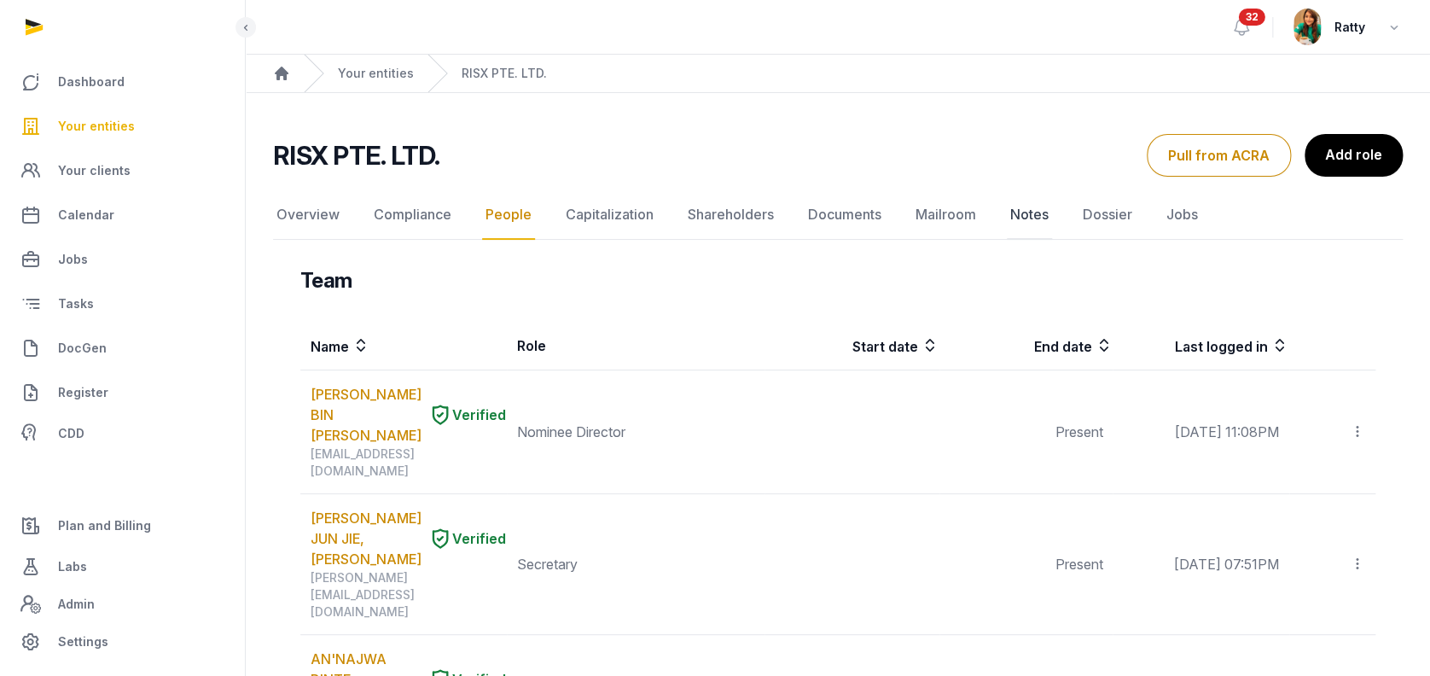
click at [1024, 209] on link "Notes" at bounding box center [1029, 214] width 45 height 49
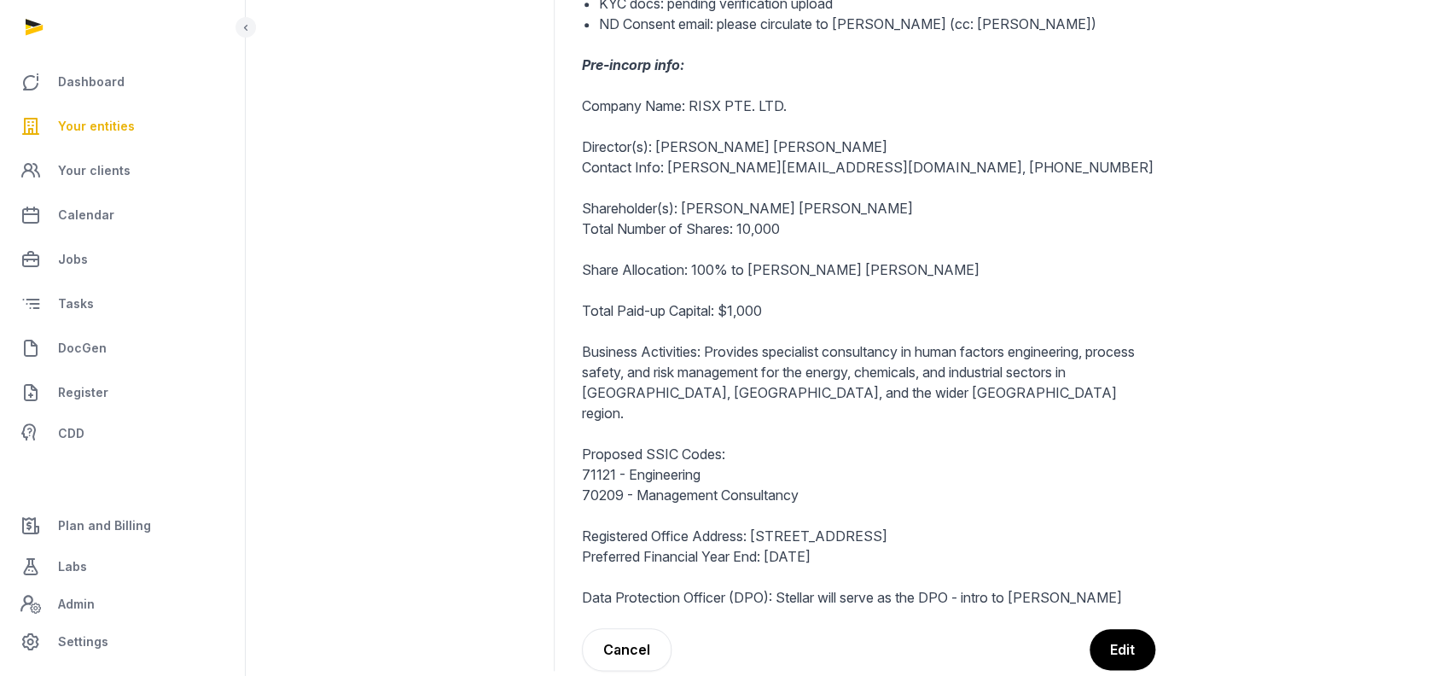
scroll to position [566, 0]
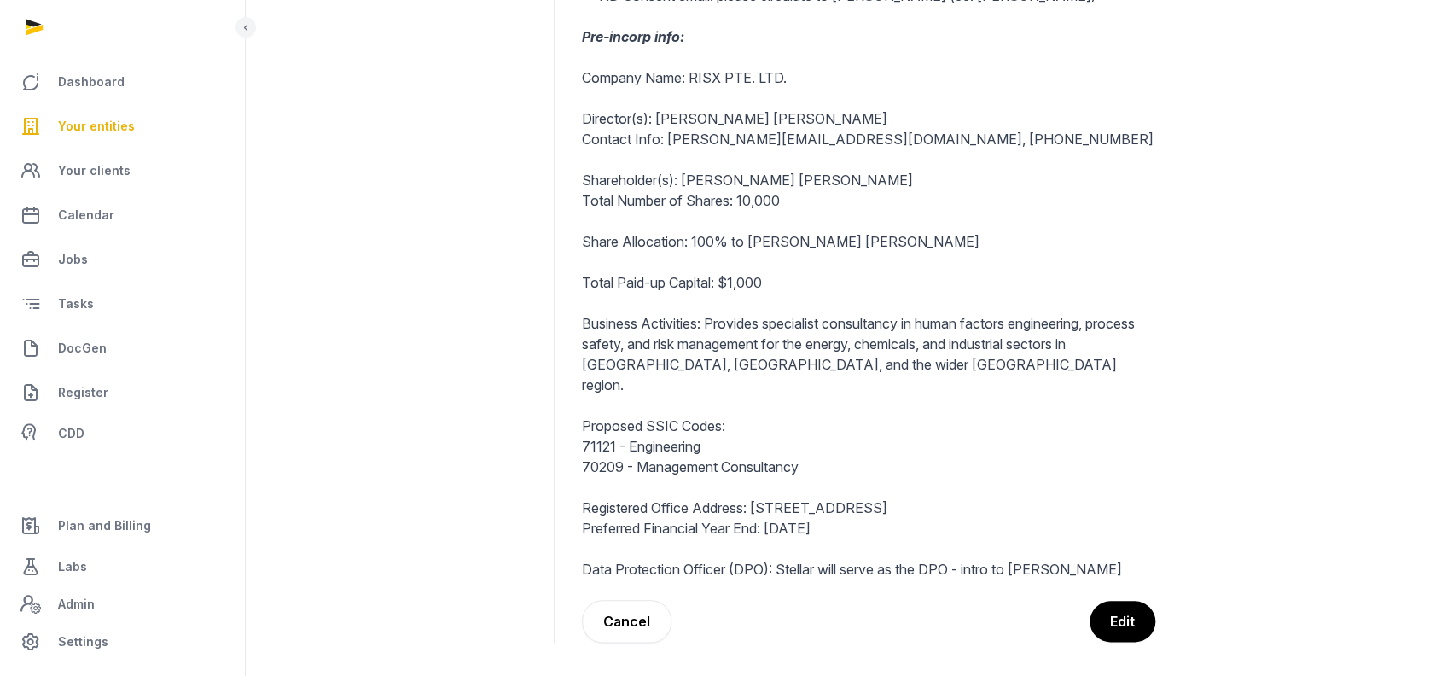
click at [582, 415] on p "Proposed SSIC Codes:" at bounding box center [868, 425] width 573 height 20
drag, startPoint x: 583, startPoint y: 422, endPoint x: 825, endPoint y: 449, distance: 243.7
click at [825, 449] on div "Tenant: JWC Primary services: Incorp CS RO ND Current status: QL & SA: Signed p…" at bounding box center [868, 169] width 573 height 819
copy div "71121 - Engineering 70209 - Management Consultancy"
drag, startPoint x: 843, startPoint y: 505, endPoint x: 636, endPoint y: 505, distance: 207.3
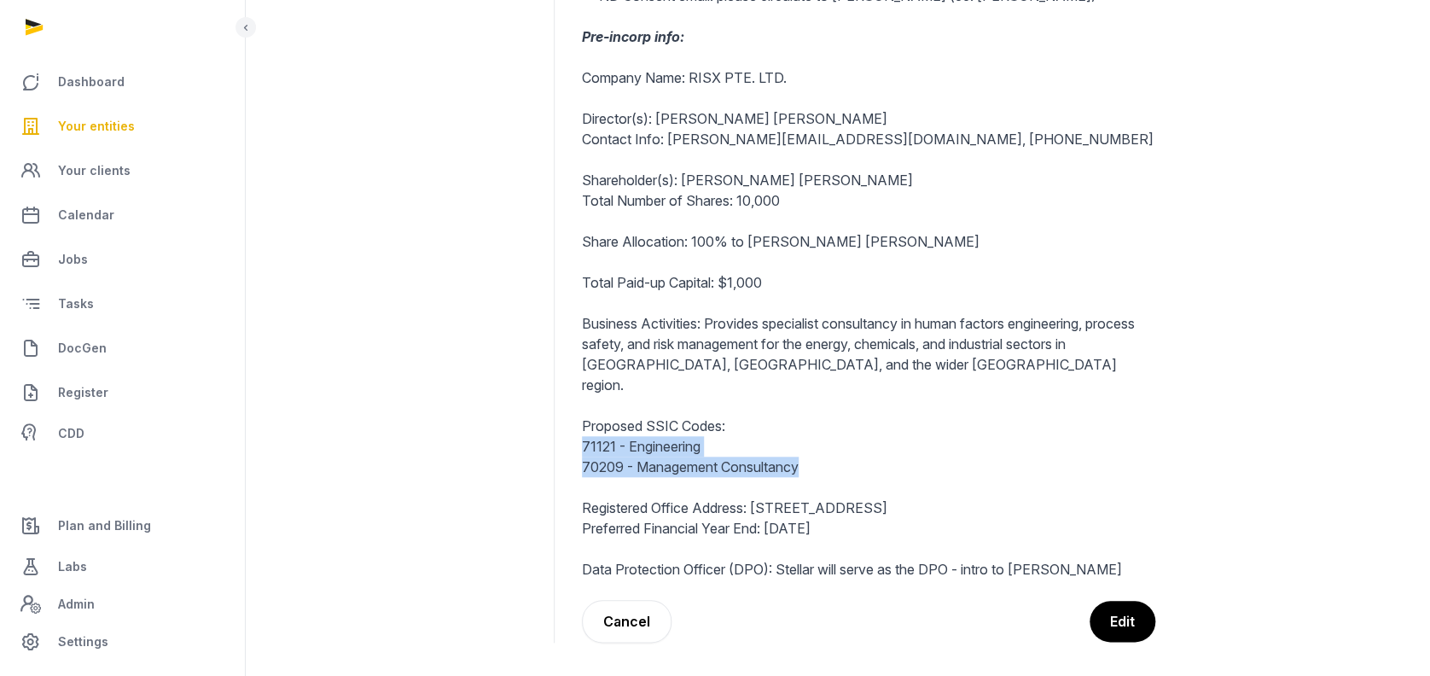
click at [636, 518] on p "Preferred Financial Year End: [DATE]" at bounding box center [868, 528] width 573 height 20
copy p "d Financial Year End: [DATE]"
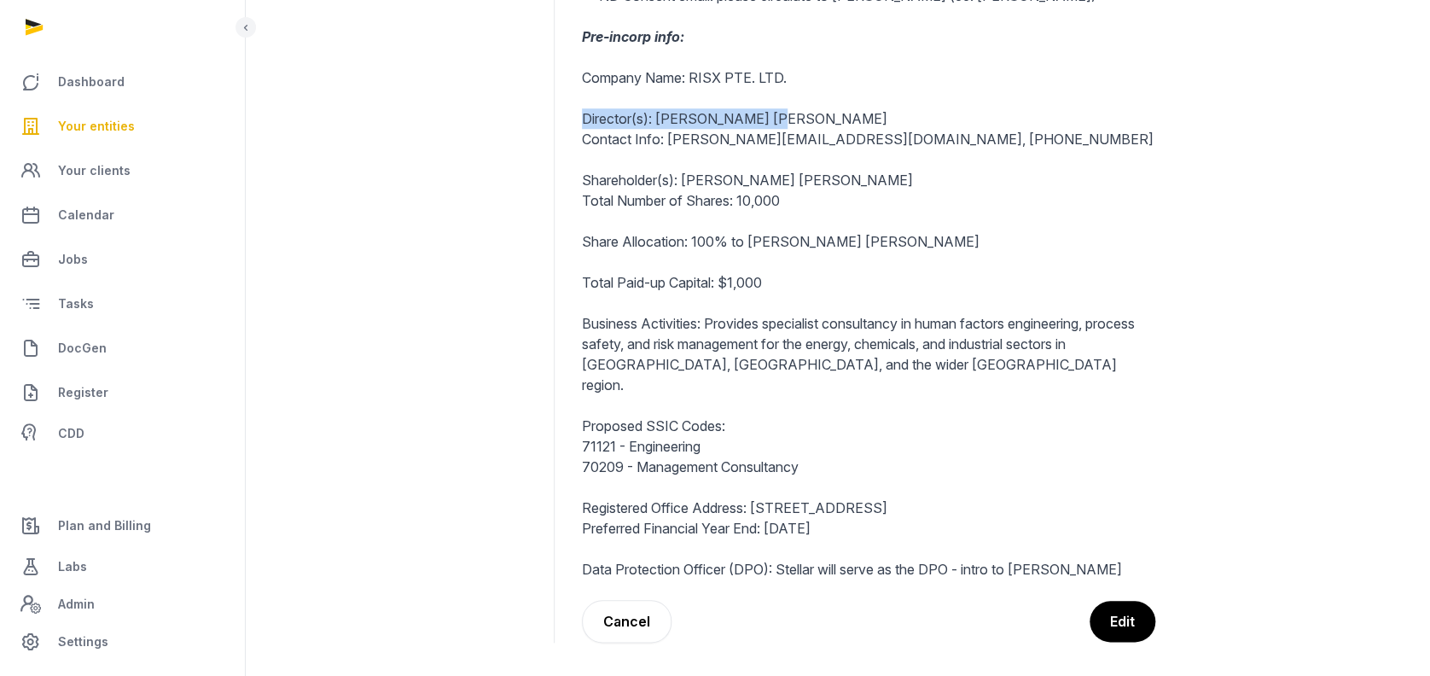
drag, startPoint x: 583, startPoint y: 116, endPoint x: 782, endPoint y: 120, distance: 199.7
click at [782, 120] on p "Director(s): [PERSON_NAME] [PERSON_NAME]" at bounding box center [868, 118] width 573 height 20
copy p "Director(s): [PERSON_NAME] [PERSON_NAME]"
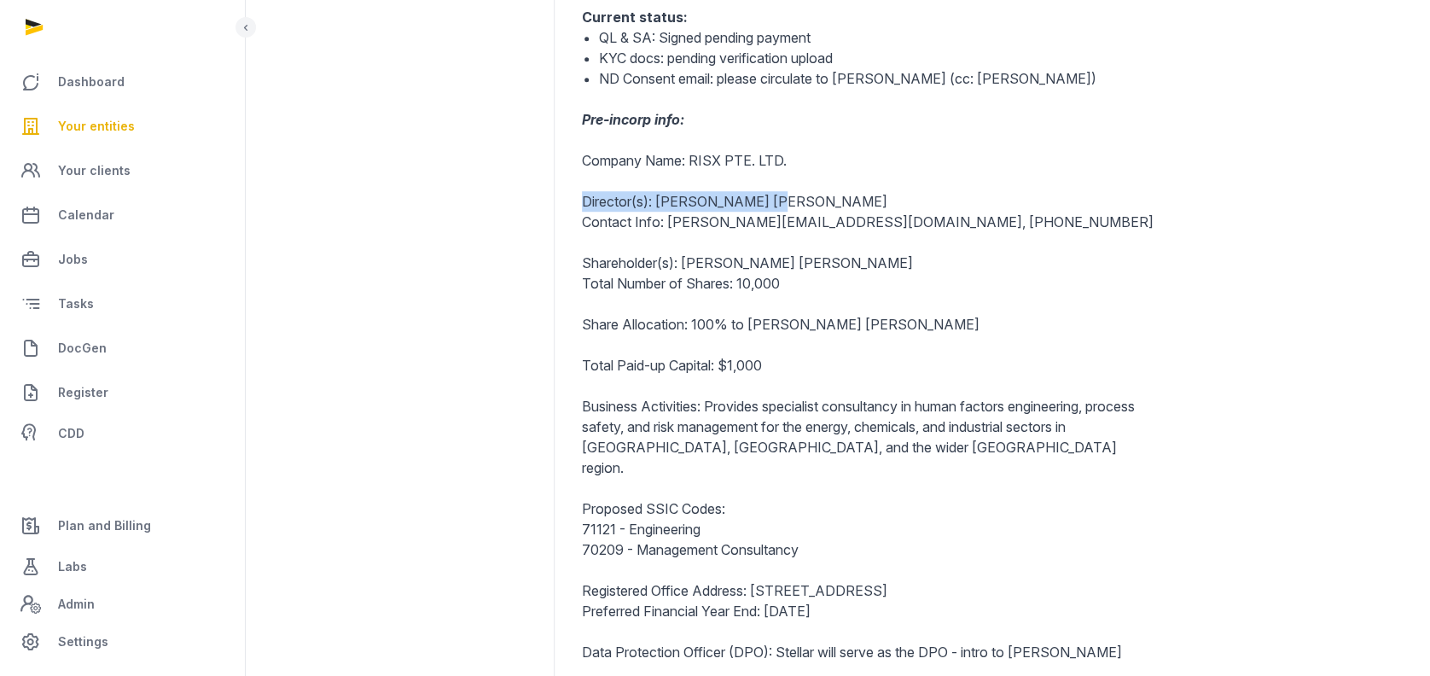
scroll to position [452, 0]
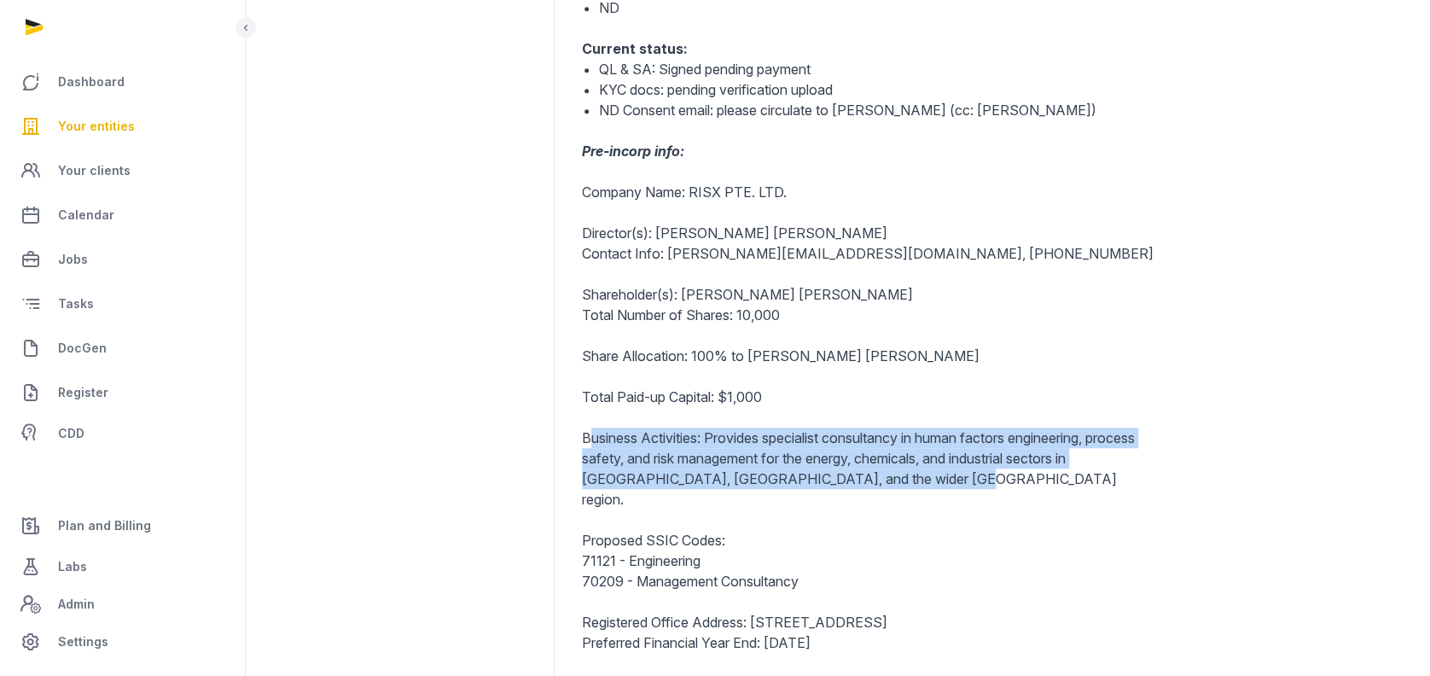
drag, startPoint x: 587, startPoint y: 430, endPoint x: 933, endPoint y: 476, distance: 349.4
click at [933, 476] on p "Business Activities: Provides specialist consultancy in human factors engineeri…" at bounding box center [868, 468] width 573 height 82
click at [666, 453] on p "Business Activities: Provides specialist consultancy in human factors engineeri…" at bounding box center [868, 468] width 573 height 82
drag, startPoint x: 580, startPoint y: 437, endPoint x: 942, endPoint y: 474, distance: 363.7
click at [942, 474] on dd "Back Incorporation of RISX PTE. LTD. Tenant: JWC Primary services: Incorp CS RO…" at bounding box center [976, 285] width 816 height 944
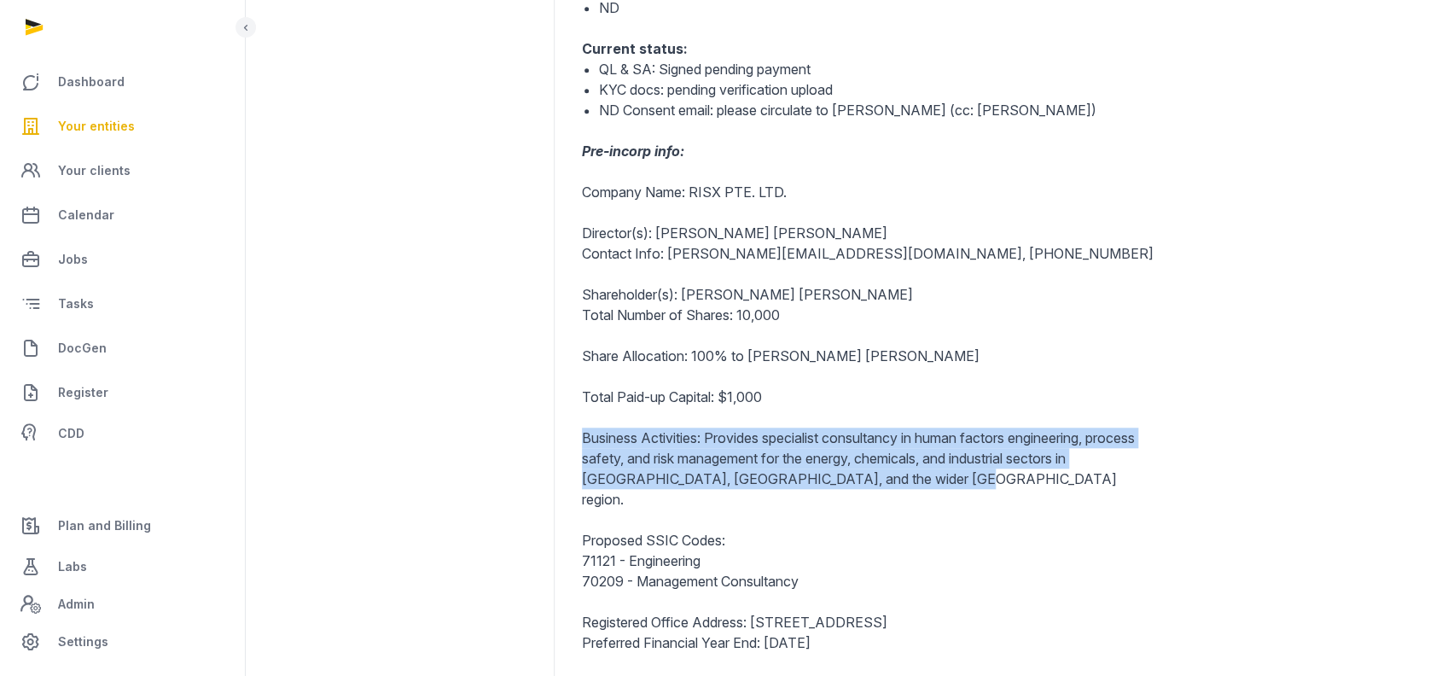
copy p "Business Activities: Provides specialist consultancy in human factors engineeri…"
